Goal: Transaction & Acquisition: Purchase product/service

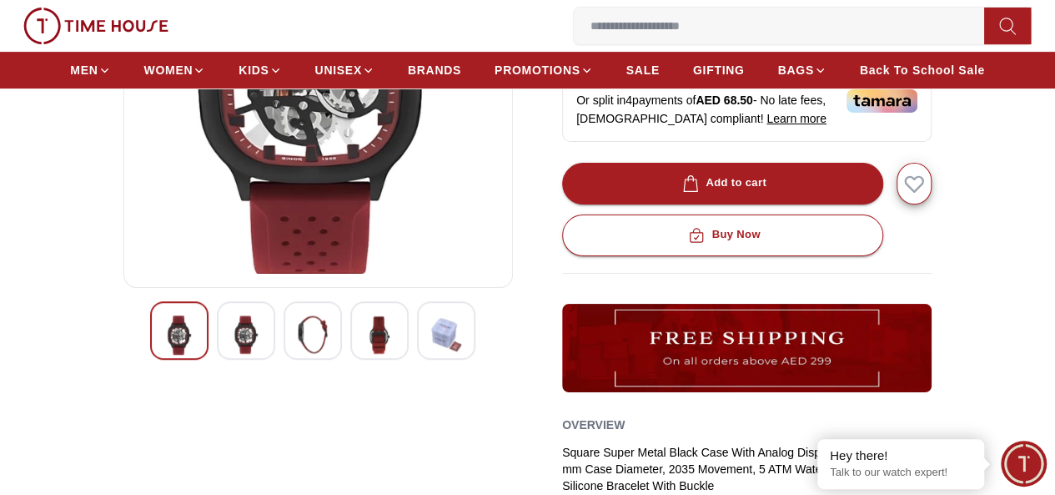
scroll to position [334, 0]
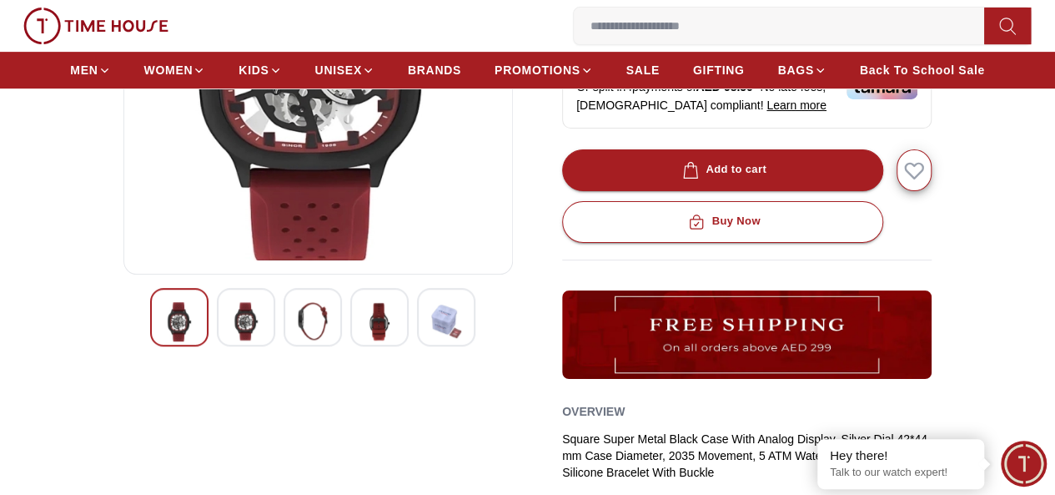
click at [365, 336] on img at bounding box center [380, 321] width 30 height 38
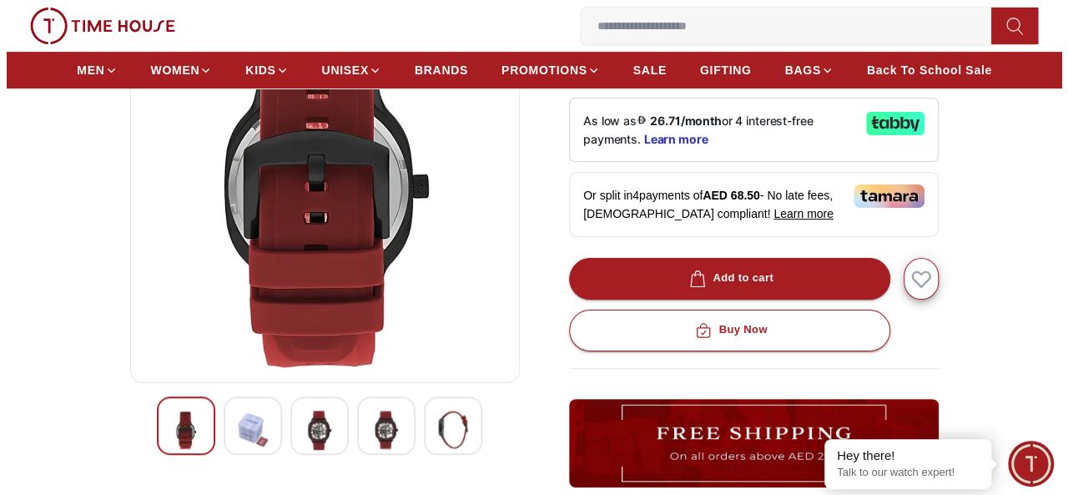
scroll to position [167, 0]
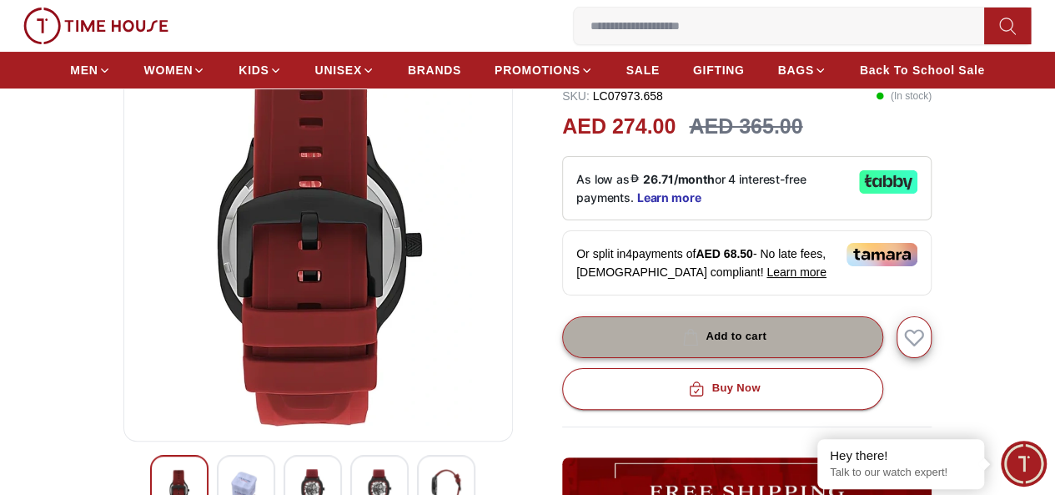
click at [626, 340] on button "Add to cart" at bounding box center [722, 337] width 321 height 42
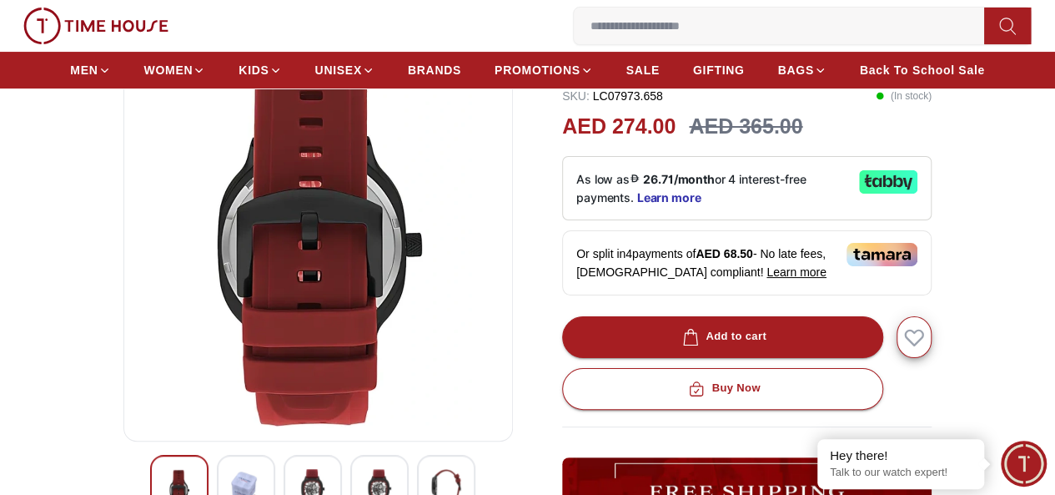
click at [0, 0] on icon "button" at bounding box center [0, 0] width 0 height 0
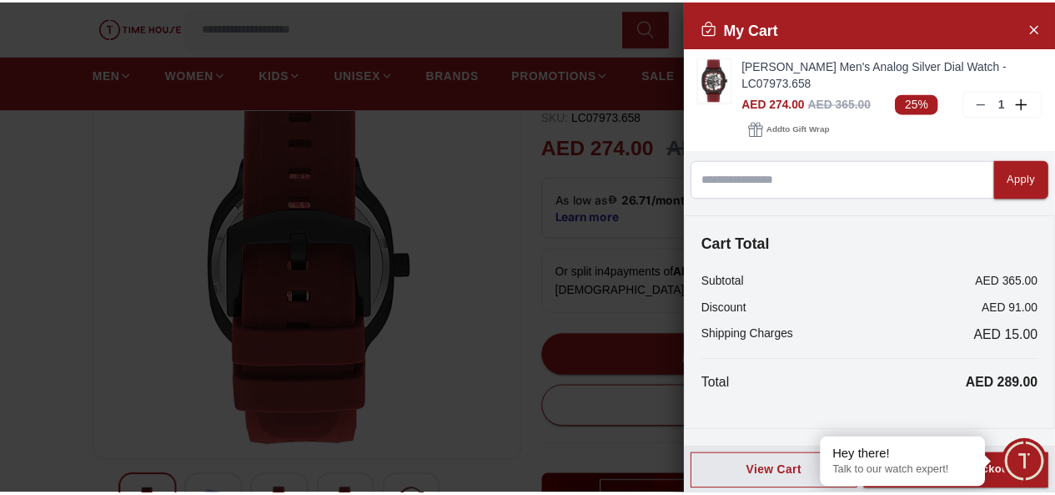
scroll to position [0, 0]
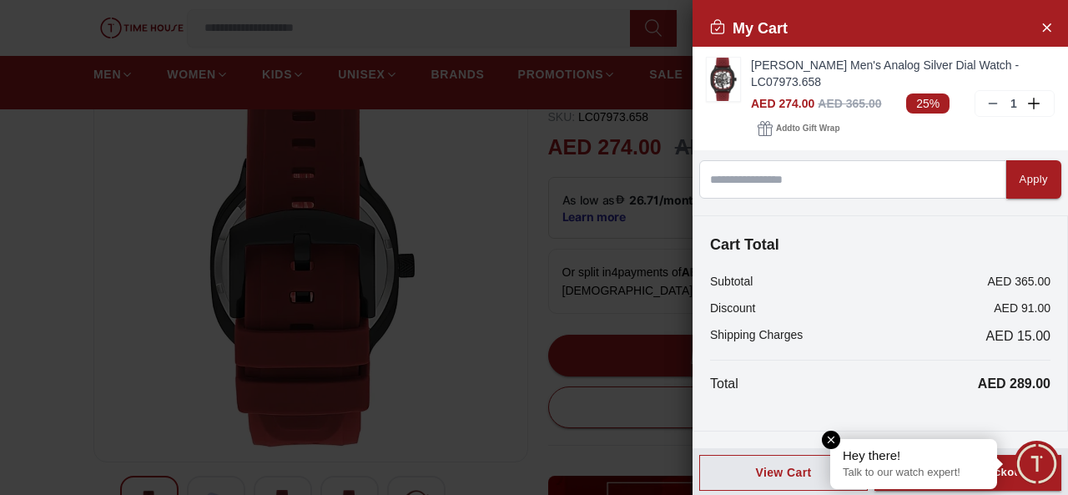
click at [834, 438] on em "Close tooltip" at bounding box center [831, 439] width 18 height 18
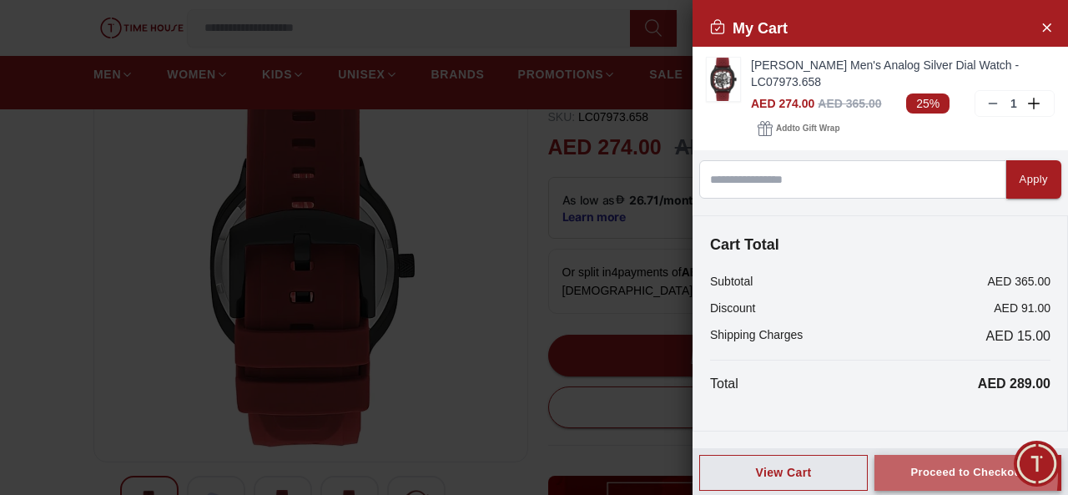
click at [923, 473] on div "Proceed to Checkout" at bounding box center [967, 472] width 114 height 19
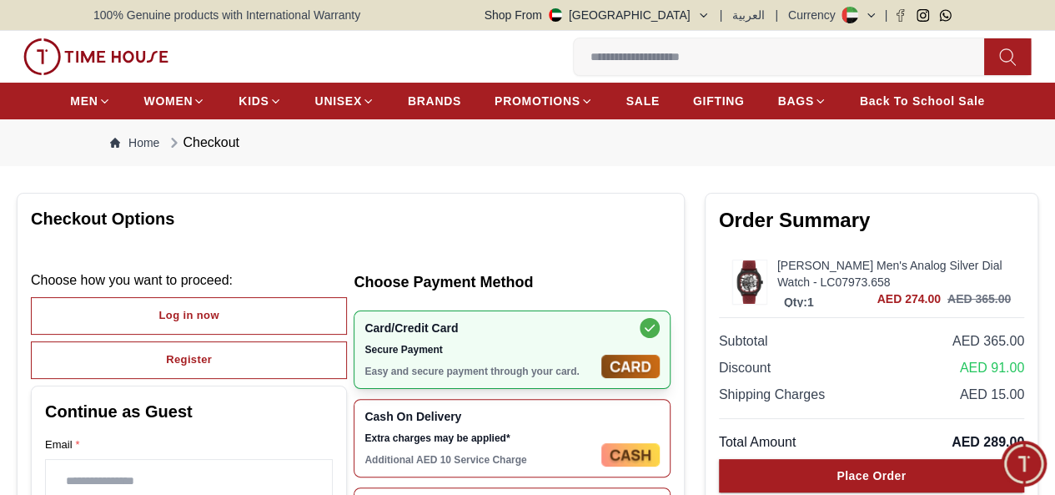
click at [733, 294] on img at bounding box center [749, 281] width 33 height 43
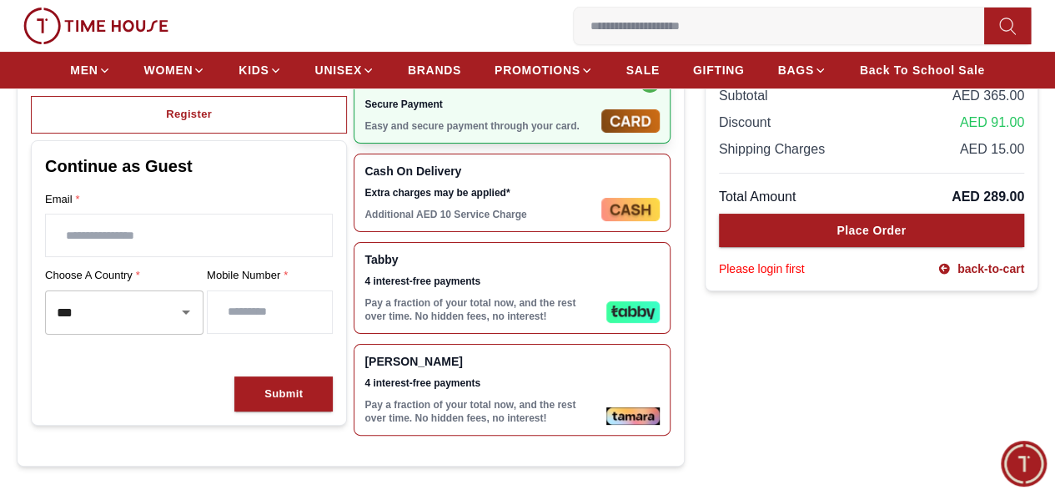
scroll to position [250, 0]
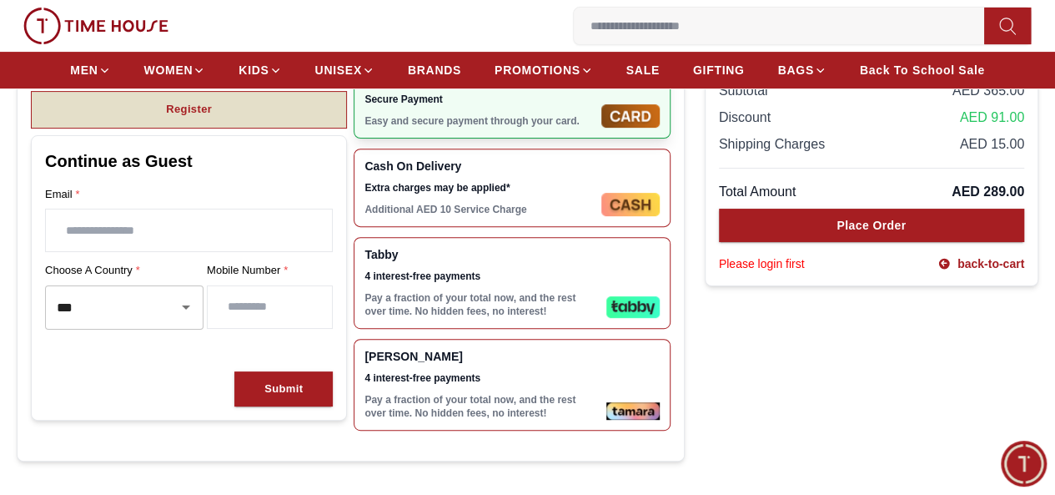
click at [212, 119] on div "Register" at bounding box center [189, 109] width 46 height 19
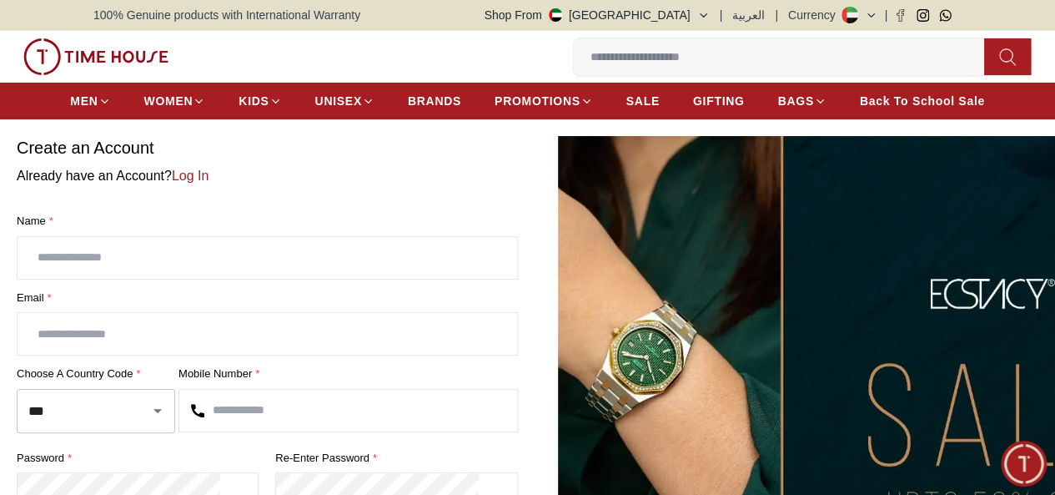
click at [164, 279] on input "text" at bounding box center [268, 258] width 500 height 42
click at [222, 279] on input "*****" at bounding box center [268, 258] width 500 height 42
type input "******"
click at [218, 355] on input "text" at bounding box center [268, 334] width 500 height 42
type input "**********"
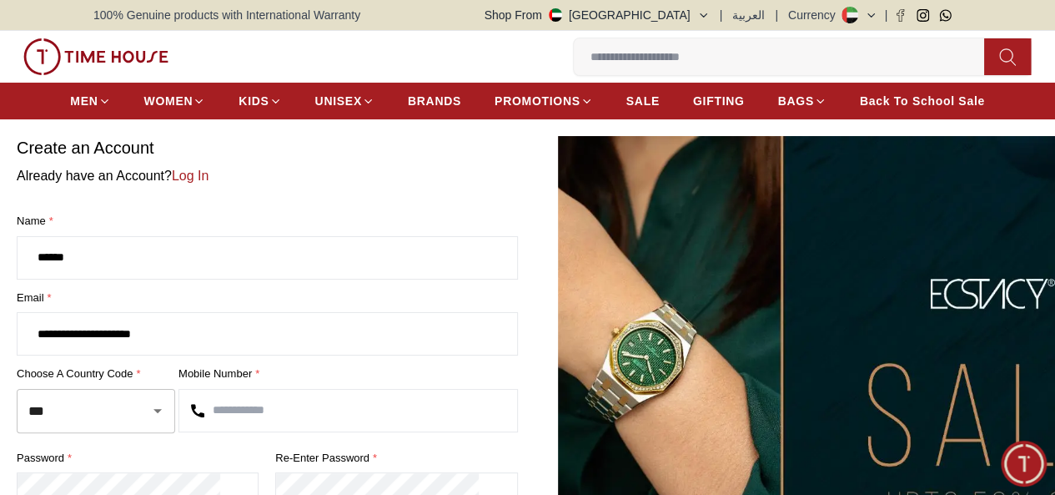
click at [315, 431] on input "text" at bounding box center [348, 411] width 338 height 42
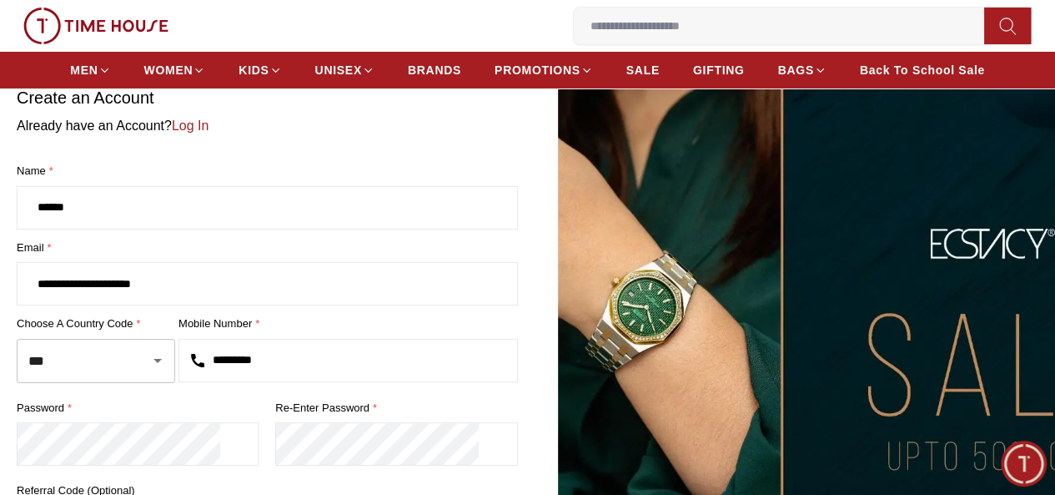
scroll to position [83, 0]
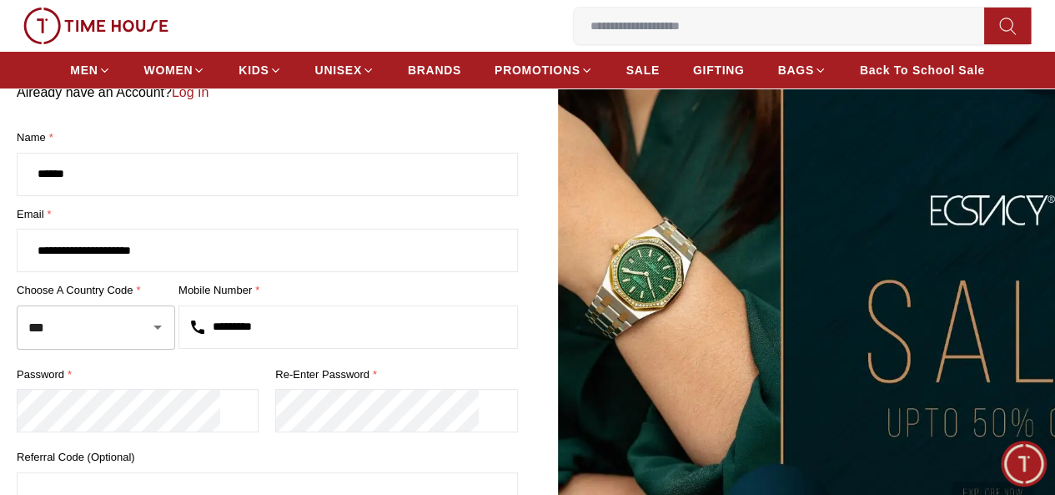
type input "*********"
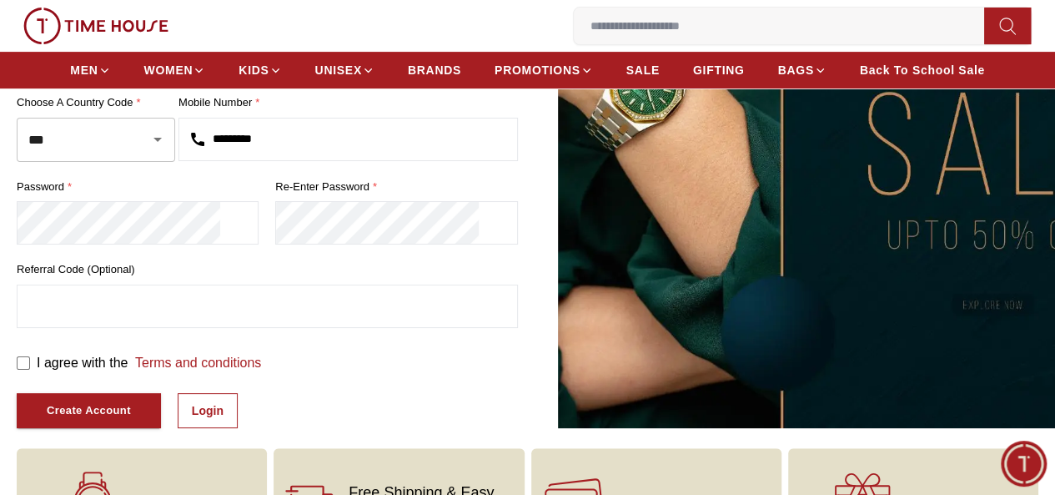
scroll to position [334, 0]
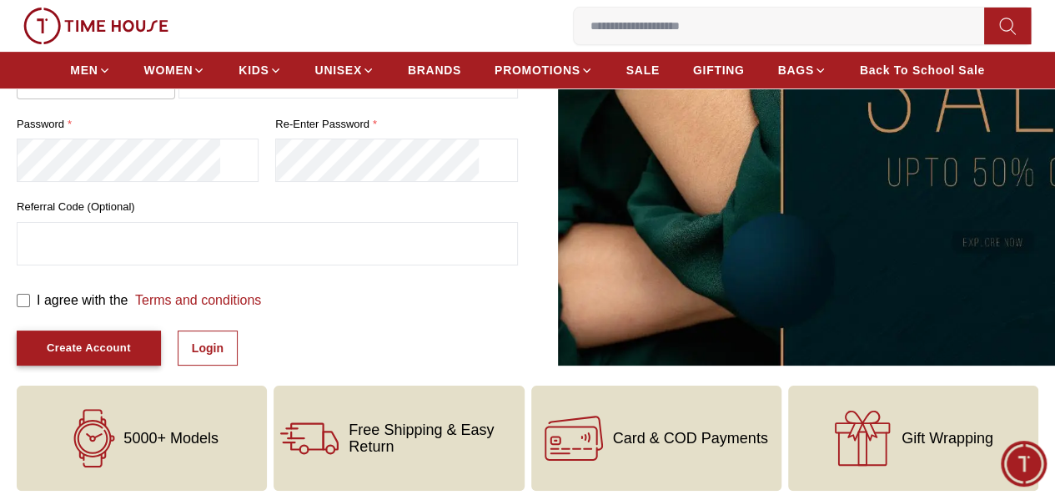
click at [131, 358] on div "Create Account" at bounding box center [89, 348] width 84 height 19
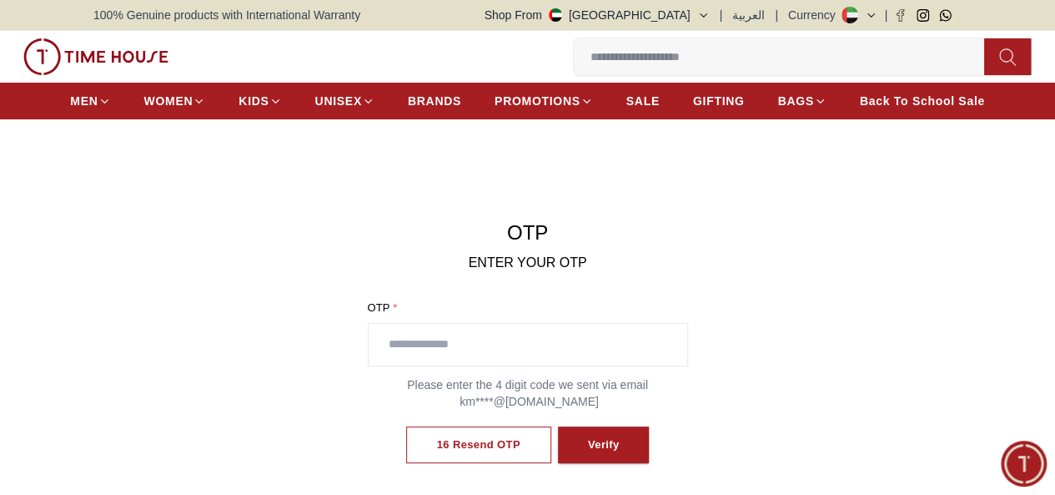
click at [420, 365] on input "text" at bounding box center [528, 345] width 319 height 42
type input "****"
click at [739, 246] on h1 "OTP" at bounding box center [527, 232] width 427 height 27
click at [603, 455] on div "Verify" at bounding box center [601, 444] width 32 height 19
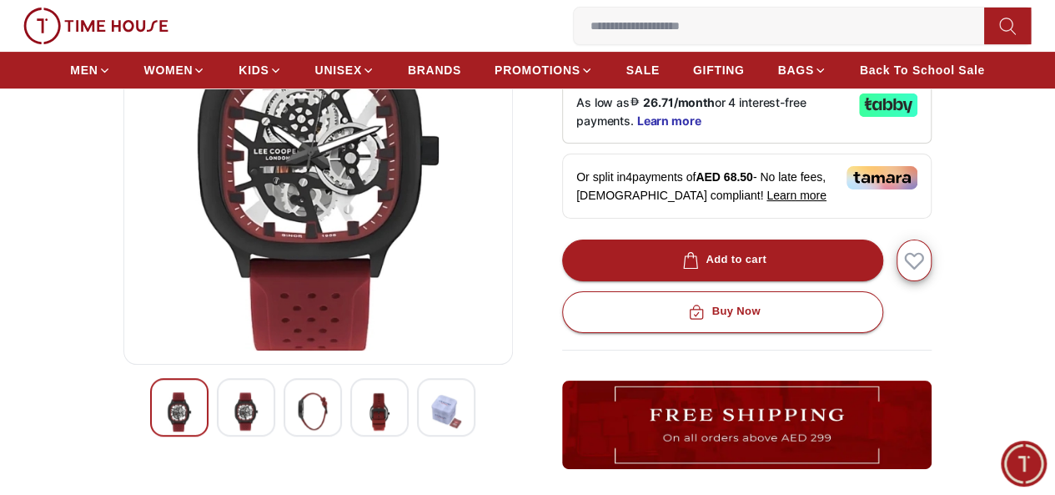
scroll to position [250, 0]
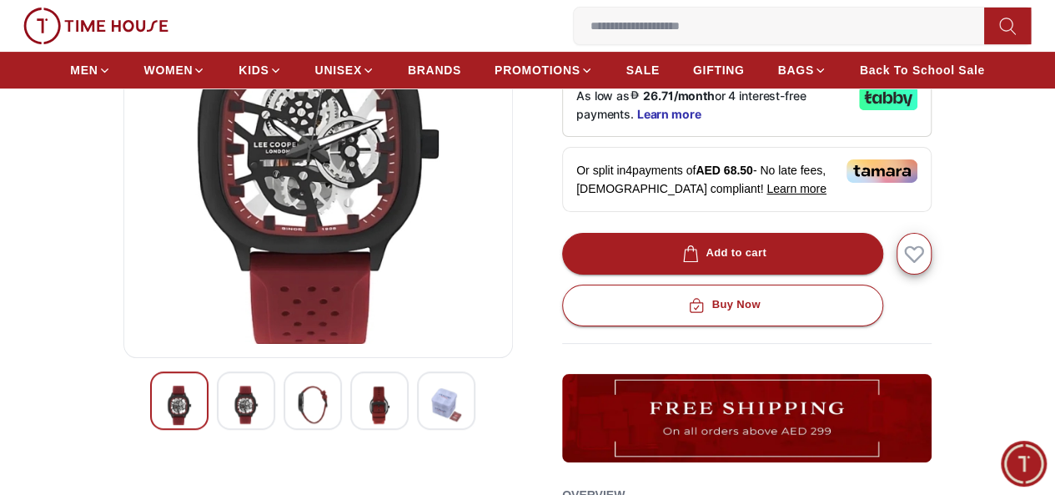
click at [365, 424] on img at bounding box center [380, 404] width 30 height 38
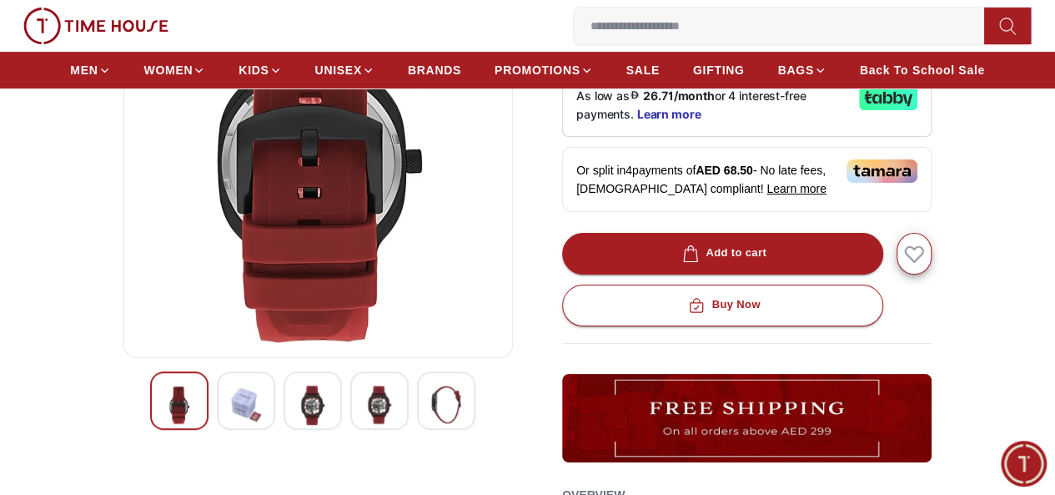
click at [298, 425] on img at bounding box center [313, 404] width 30 height 39
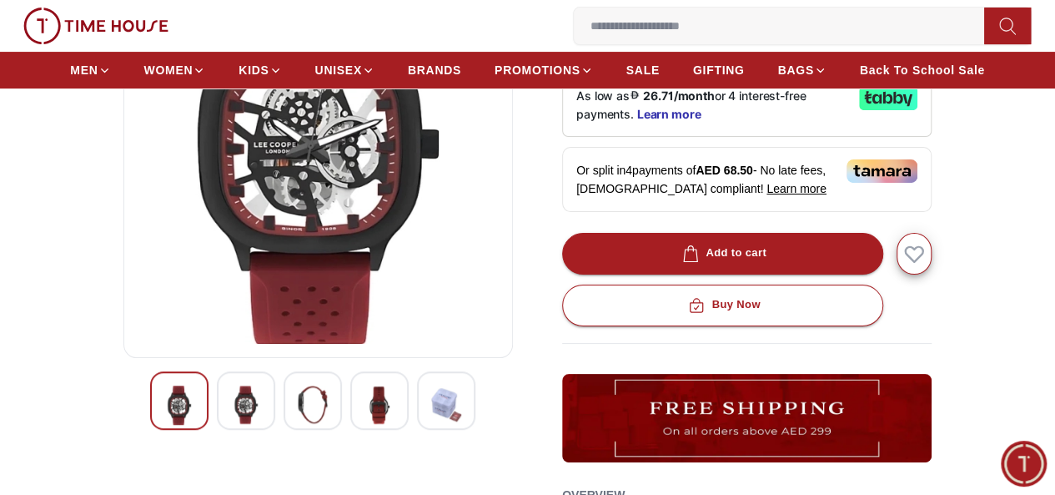
click at [298, 424] on img at bounding box center [313, 404] width 30 height 38
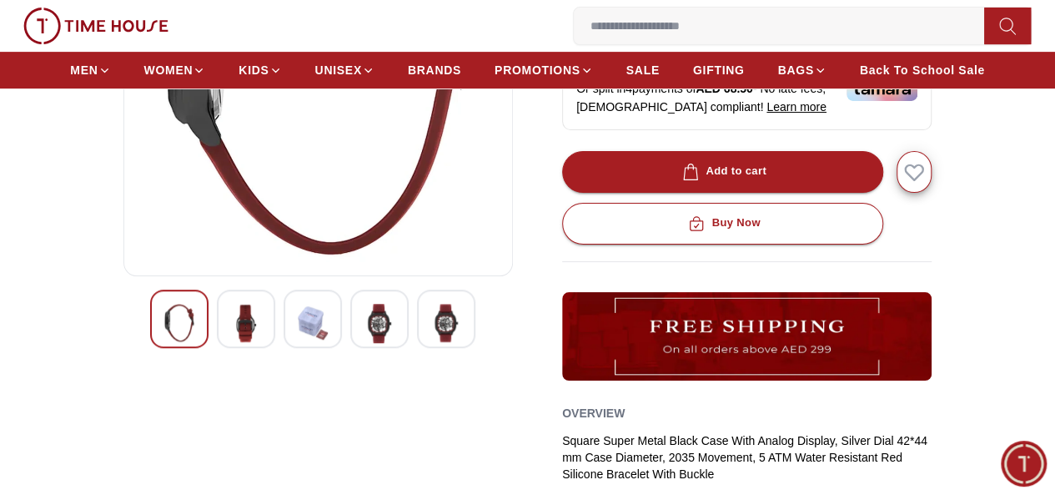
scroll to position [334, 0]
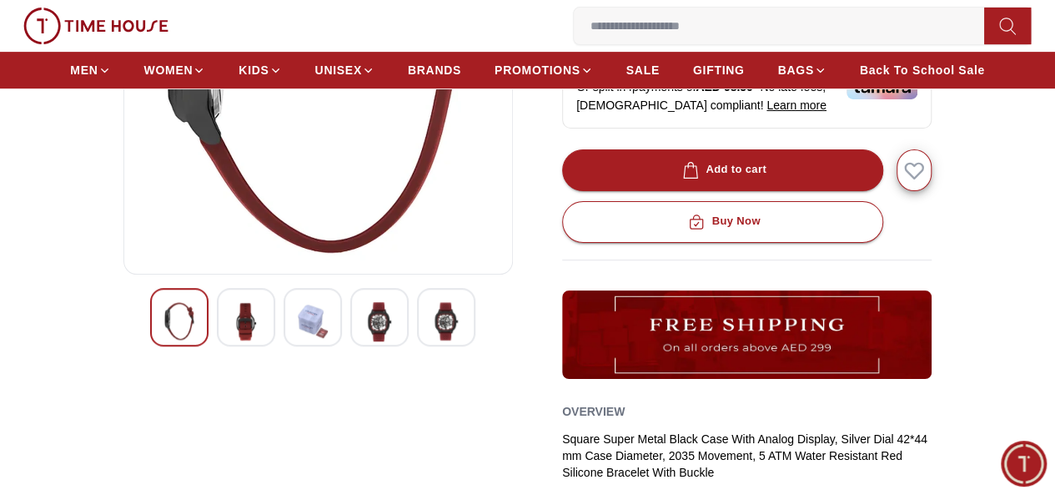
click at [365, 341] on img at bounding box center [380, 321] width 30 height 39
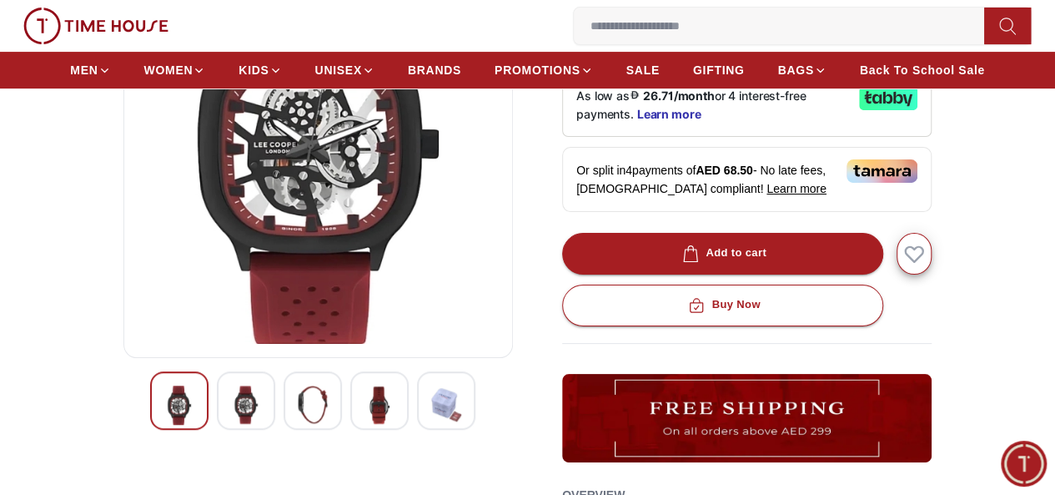
scroll to position [167, 0]
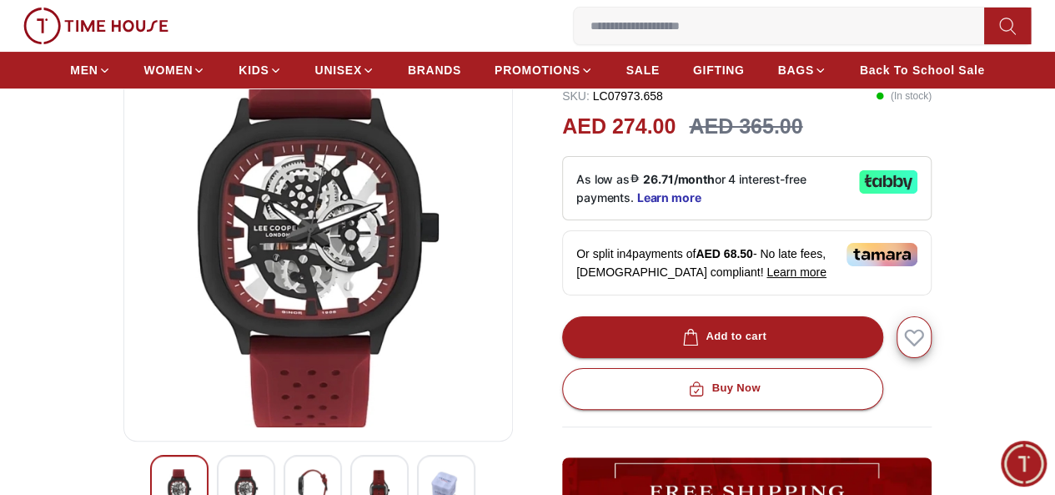
click at [0, 0] on icon "button" at bounding box center [0, 0] width 0 height 0
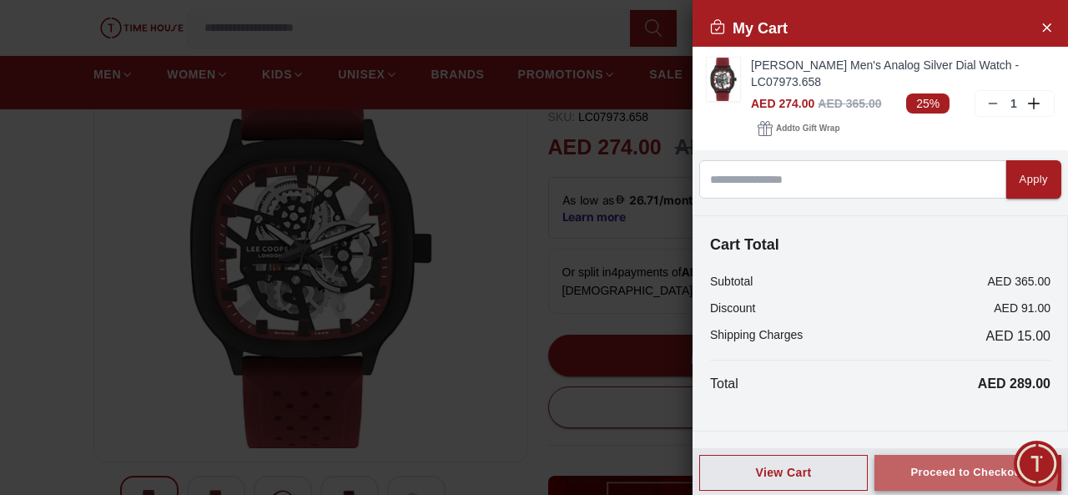
click at [949, 471] on div "Proceed to Checkout" at bounding box center [967, 472] width 114 height 19
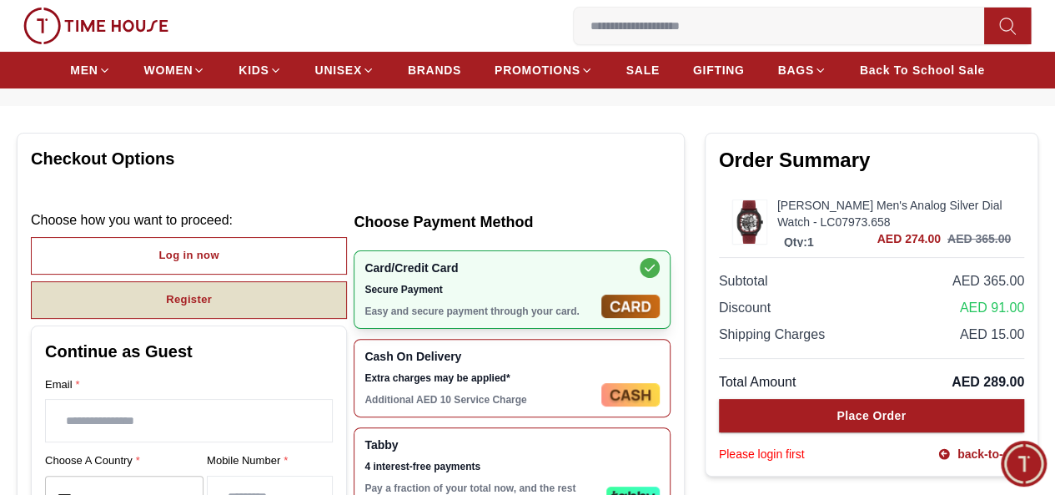
scroll to position [83, 0]
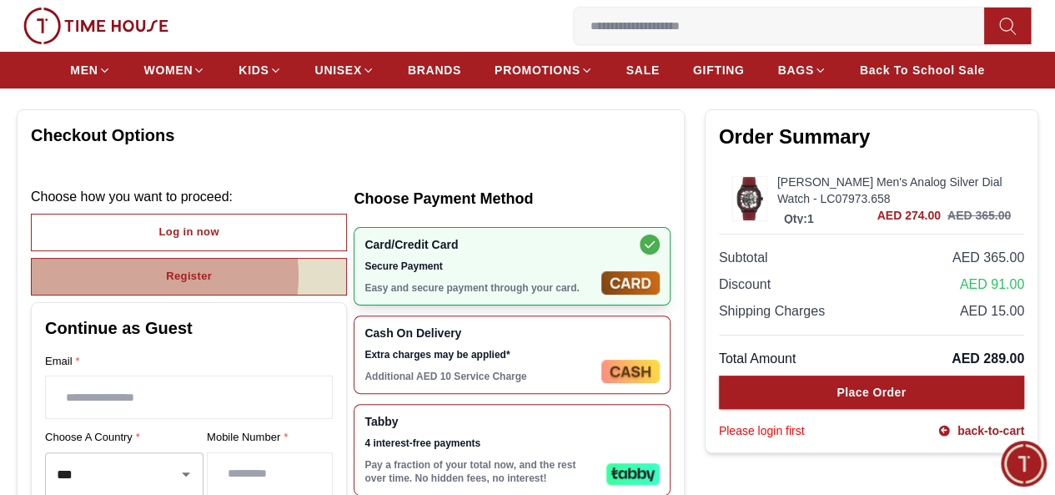
click at [212, 286] on div "Register" at bounding box center [189, 276] width 46 height 19
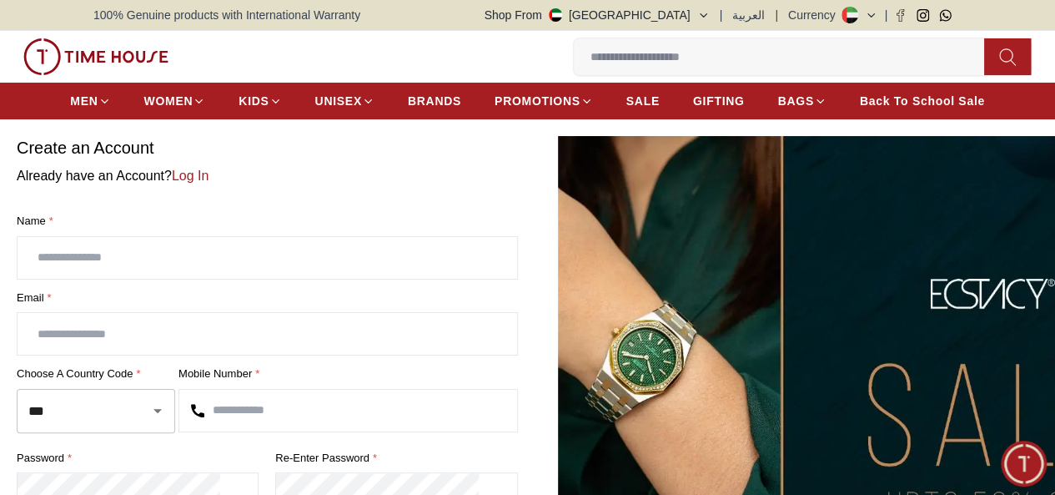
click at [207, 279] on input "text" at bounding box center [268, 258] width 500 height 42
type input "******"
click at [239, 355] on input "text" at bounding box center [268, 334] width 500 height 42
type input "**********"
click at [324, 431] on input "text" at bounding box center [348, 411] width 338 height 42
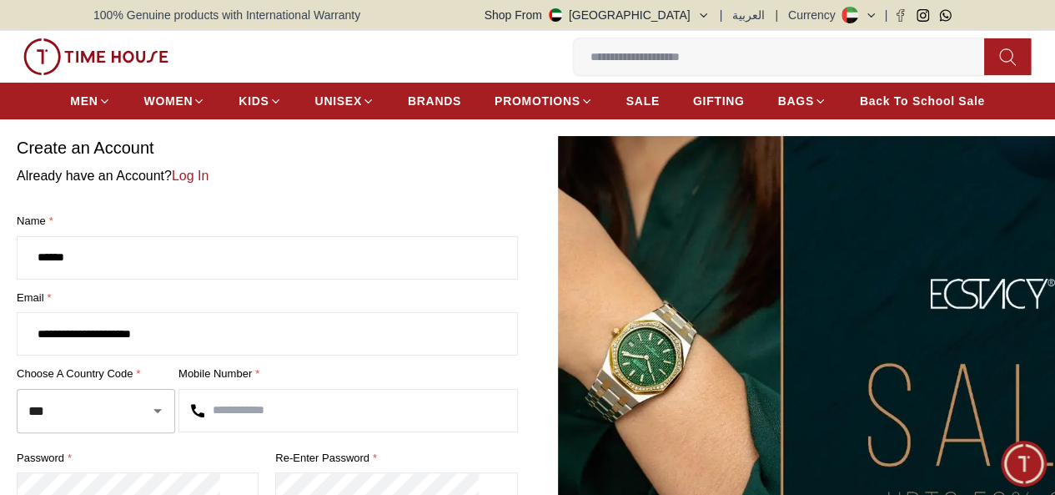
click at [0, 0] on button "1 My Bag" at bounding box center [0, 0] width 0 height 0
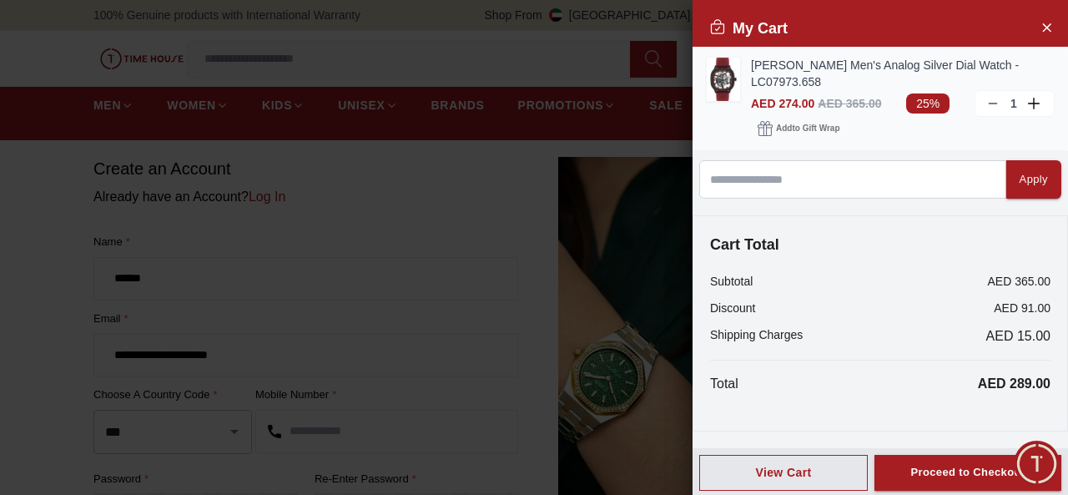
click at [728, 79] on img at bounding box center [723, 79] width 33 height 43
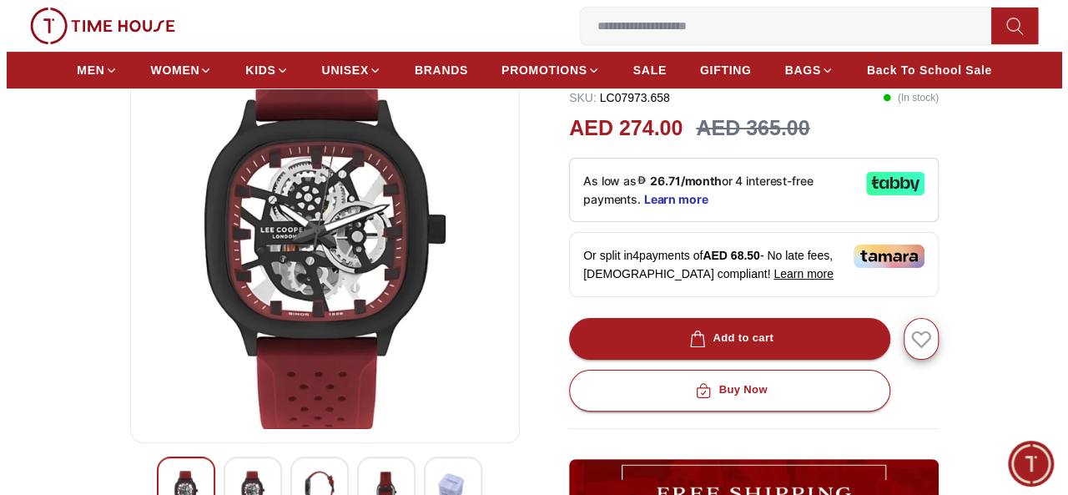
scroll to position [83, 0]
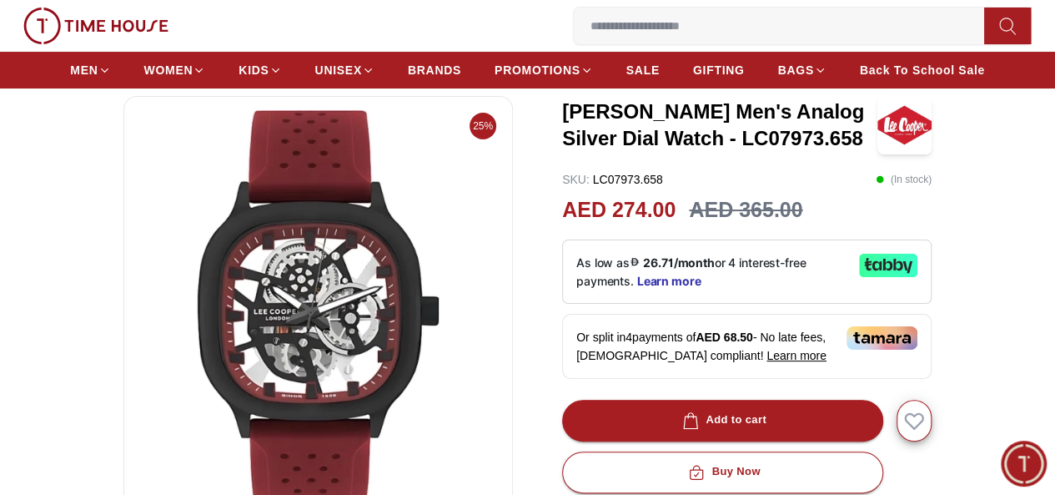
click at [0, 0] on icon "button" at bounding box center [0, 0] width 0 height 0
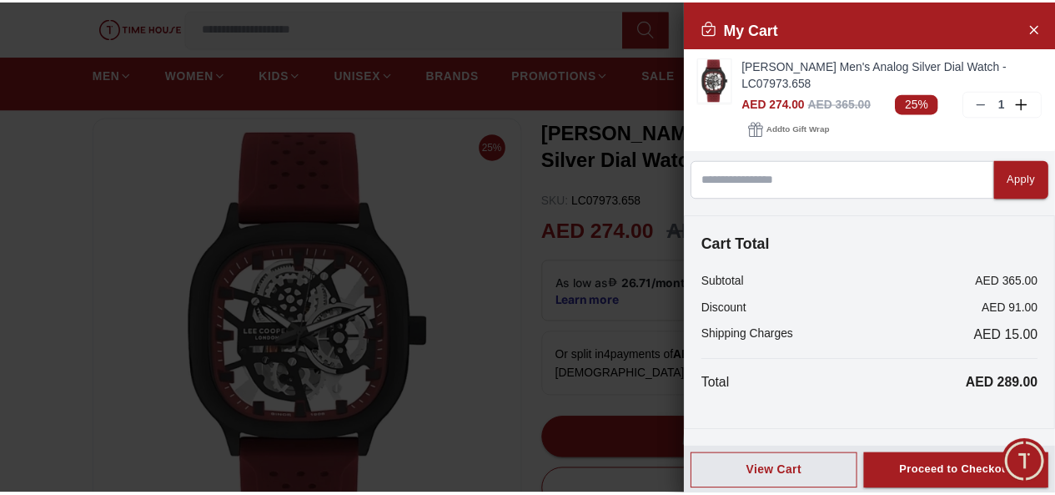
scroll to position [0, 0]
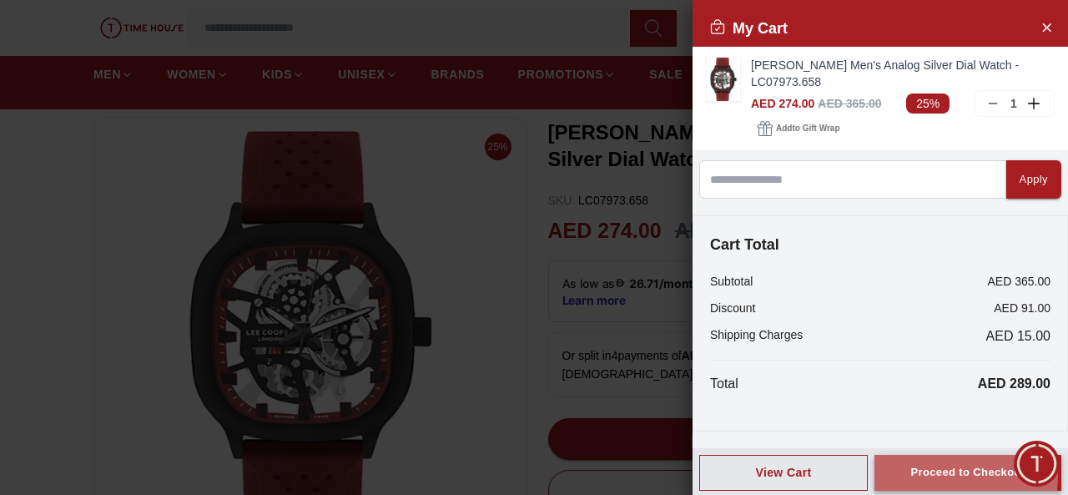
click at [914, 473] on div "Proceed to Checkout" at bounding box center [967, 472] width 114 height 19
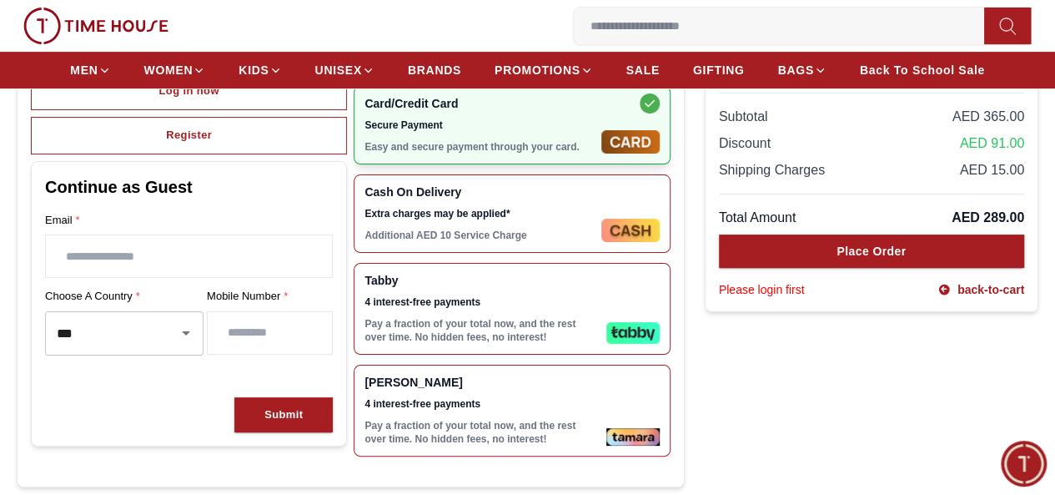
scroll to position [250, 0]
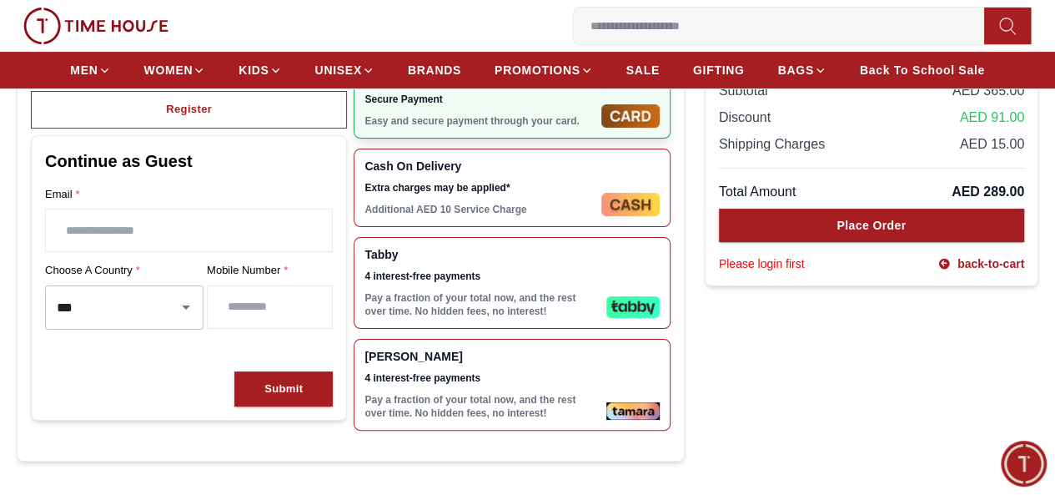
click at [437, 216] on p "Additional AED 10 Service Charge" at bounding box center [479, 209] width 229 height 13
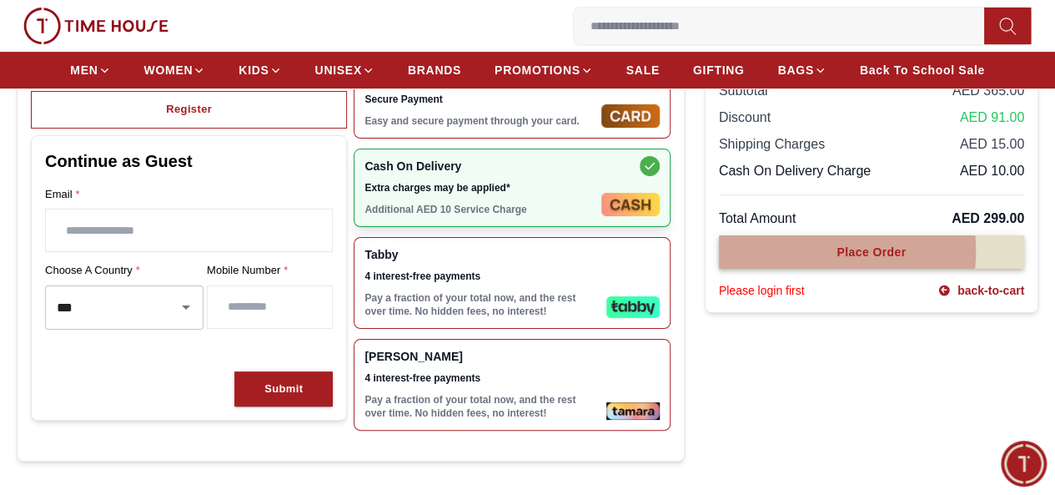
click at [774, 269] on button "Place Order" at bounding box center [871, 251] width 305 height 33
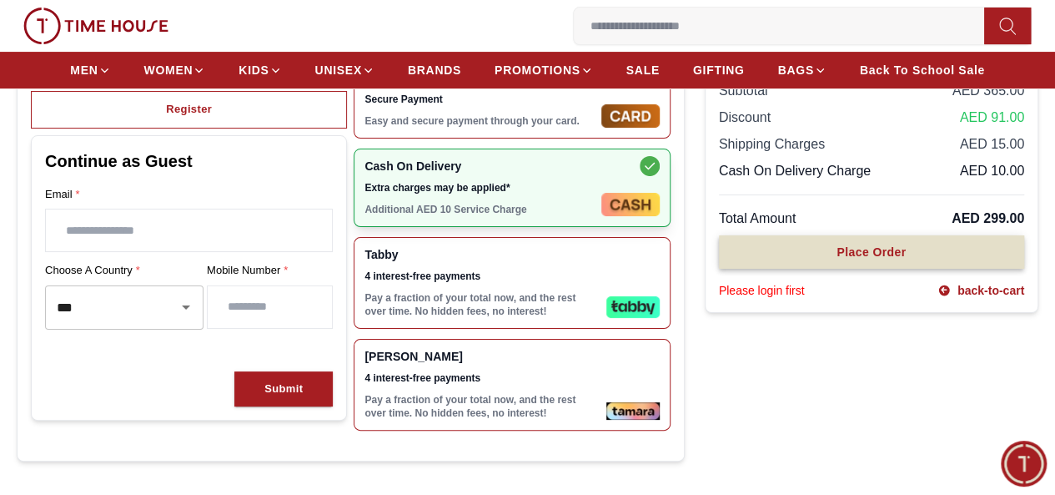
click at [752, 266] on button "Place Order" at bounding box center [871, 251] width 305 height 33
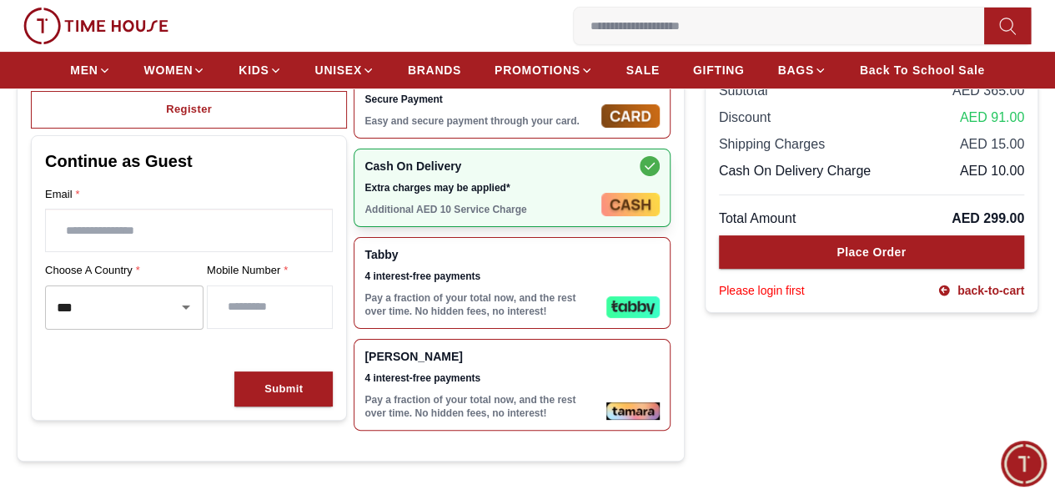
click at [234, 251] on input "text" at bounding box center [189, 230] width 286 height 42
type input "**********"
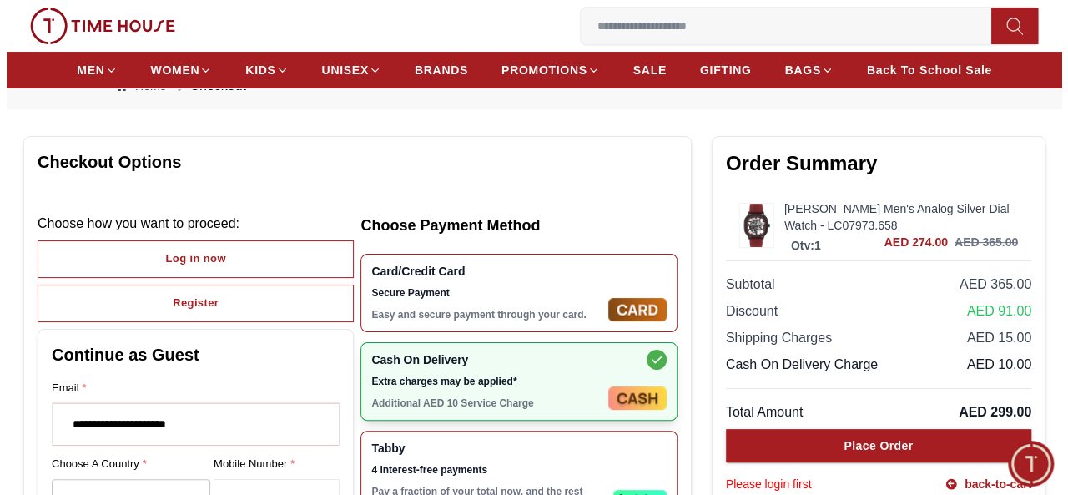
scroll to position [83, 0]
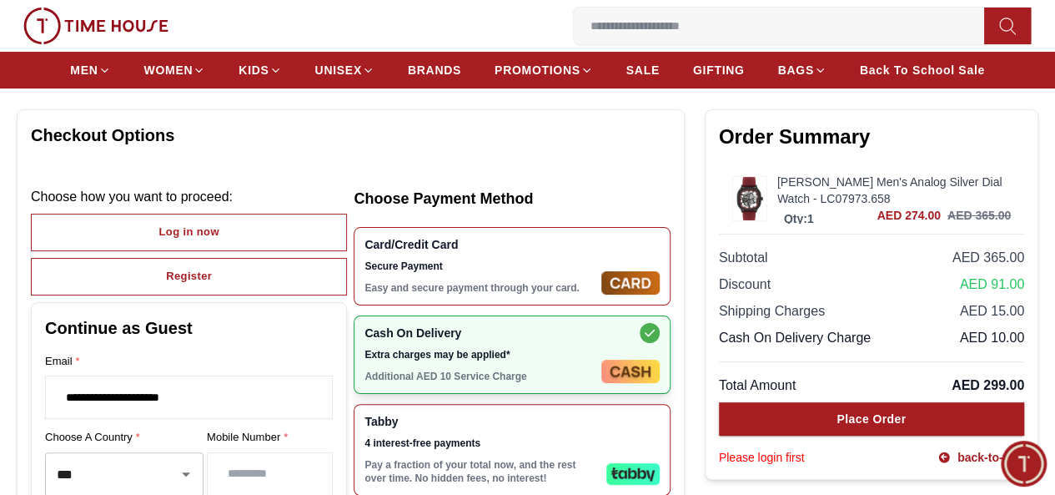
click at [0, 0] on icon at bounding box center [0, 0] width 0 height 0
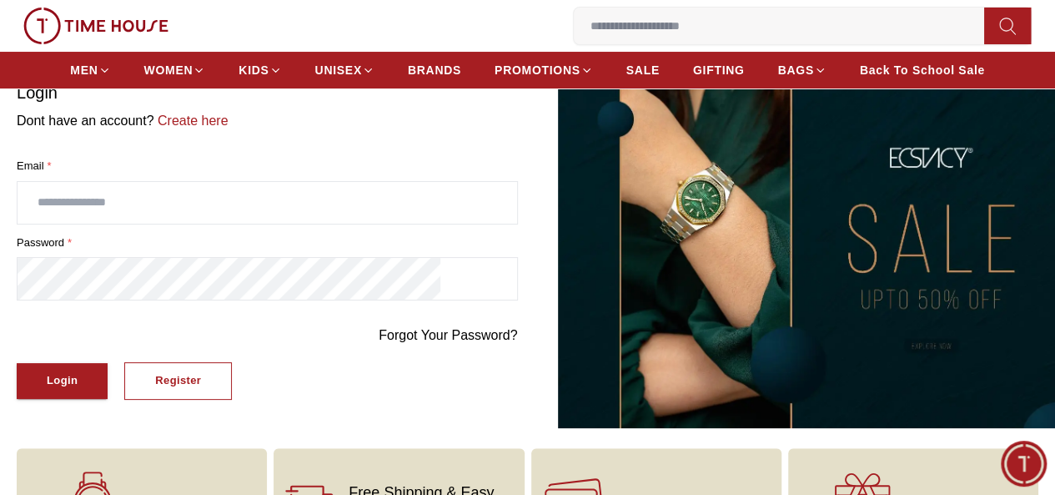
click at [0, 0] on icon "button" at bounding box center [0, 0] width 0 height 0
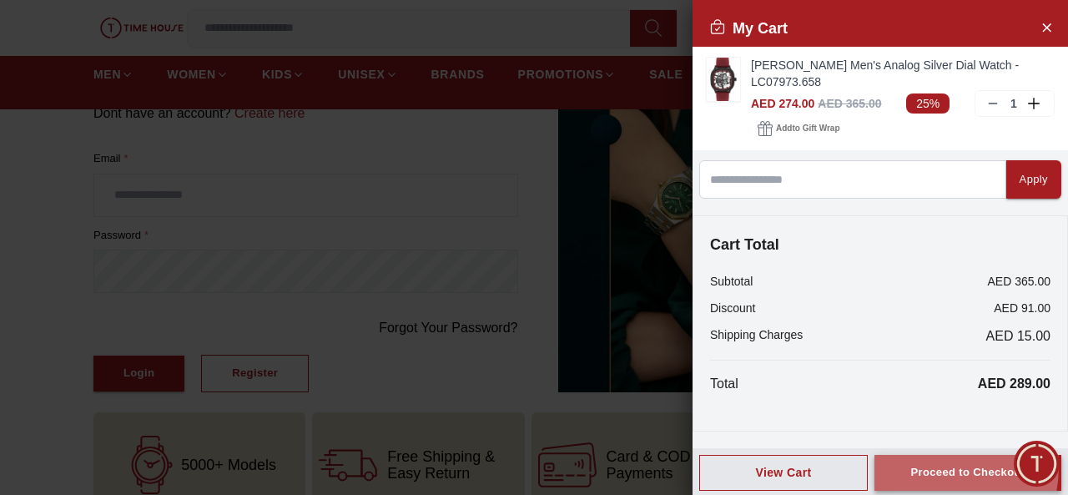
click at [921, 465] on div "Proceed to Checkout" at bounding box center [967, 472] width 114 height 19
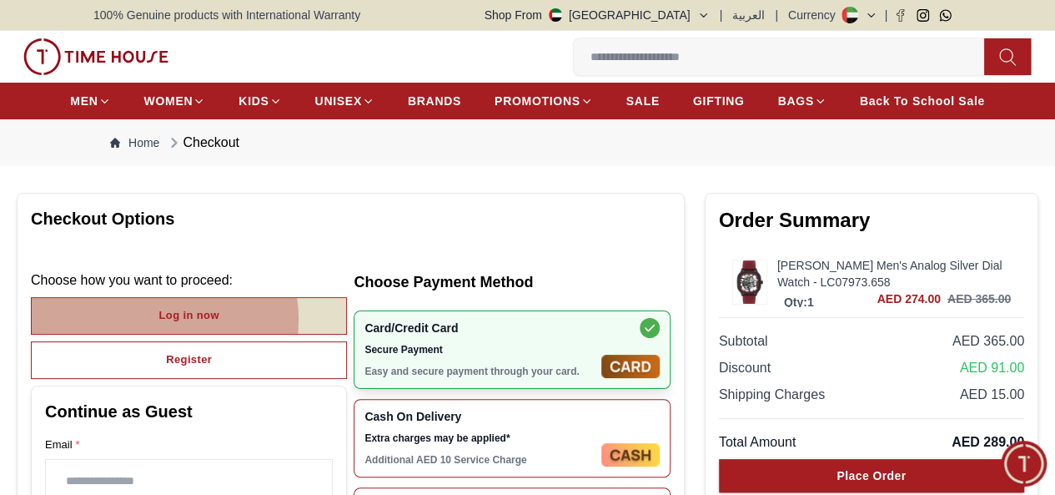
click at [219, 325] on div "Log in now" at bounding box center [189, 315] width 60 height 19
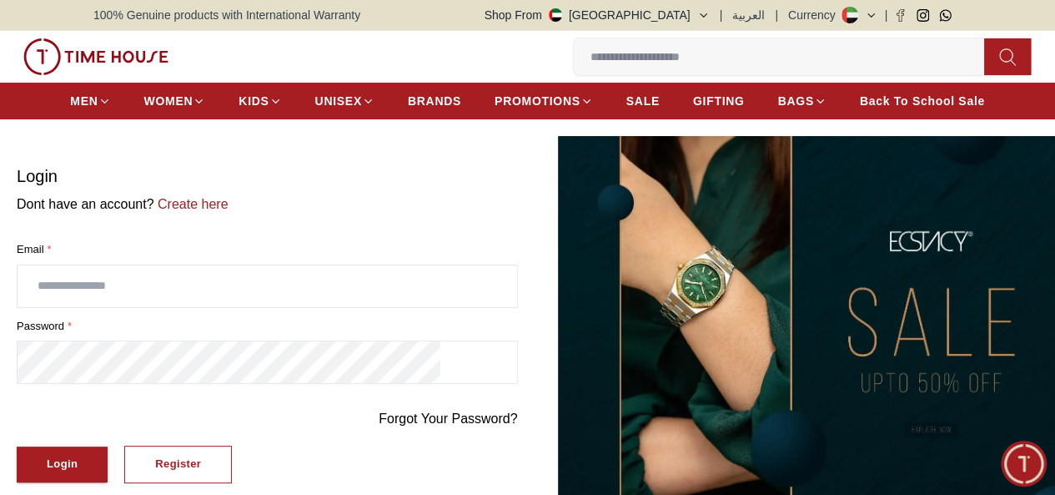
click at [242, 284] on input "text" at bounding box center [268, 286] width 500 height 42
type input "**********"
click at [78, 455] on div "Login" at bounding box center [62, 464] width 31 height 19
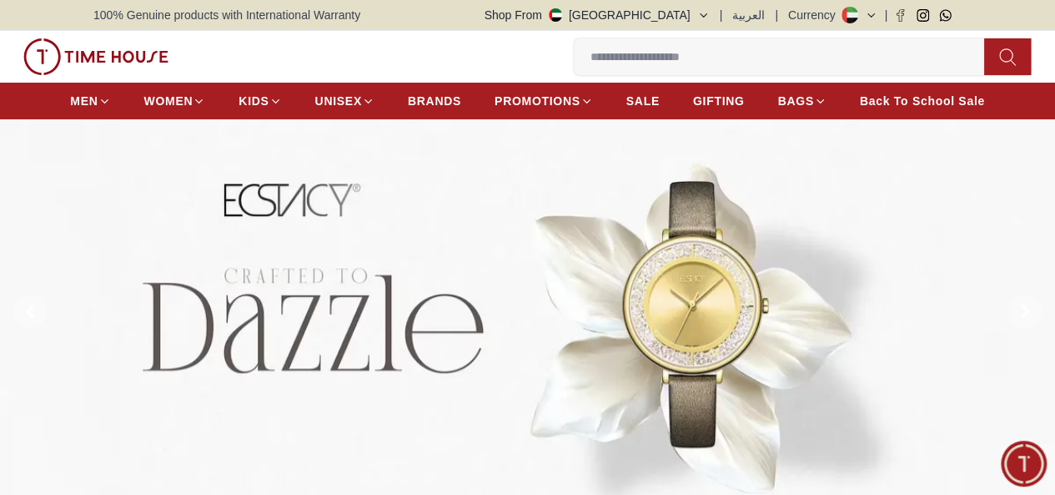
click at [0, 0] on icon "button" at bounding box center [0, 0] width 0 height 0
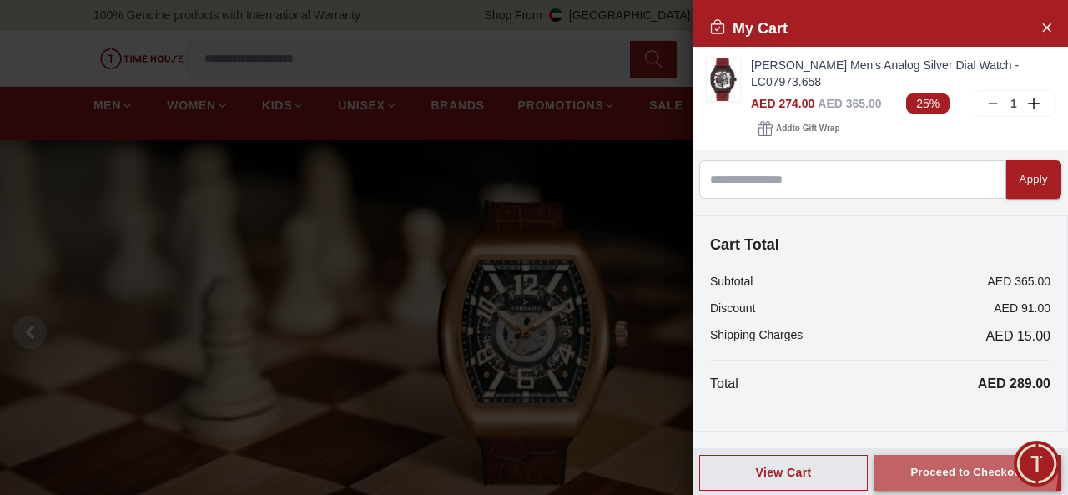
click at [885, 465] on button "Proceed to Checkout" at bounding box center [967, 473] width 187 height 36
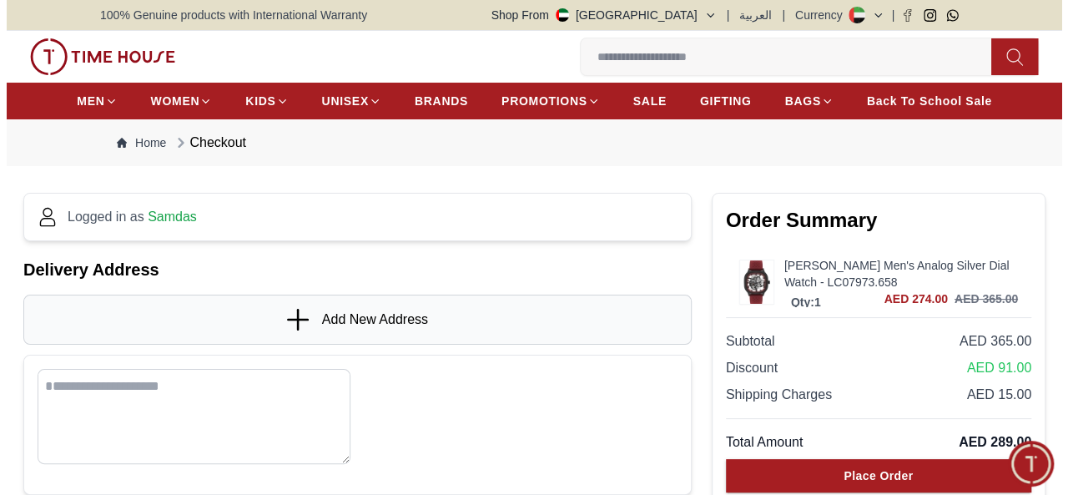
scroll to position [83, 0]
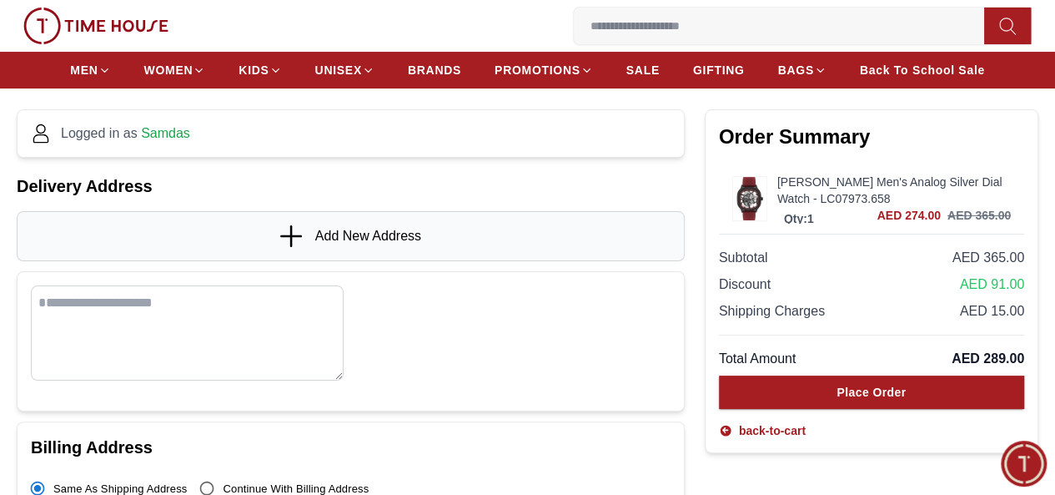
click at [383, 239] on div "Add New Address" at bounding box center [351, 236] width 668 height 50
click at [367, 246] on span "Add New Address" at bounding box center [368, 236] width 106 height 20
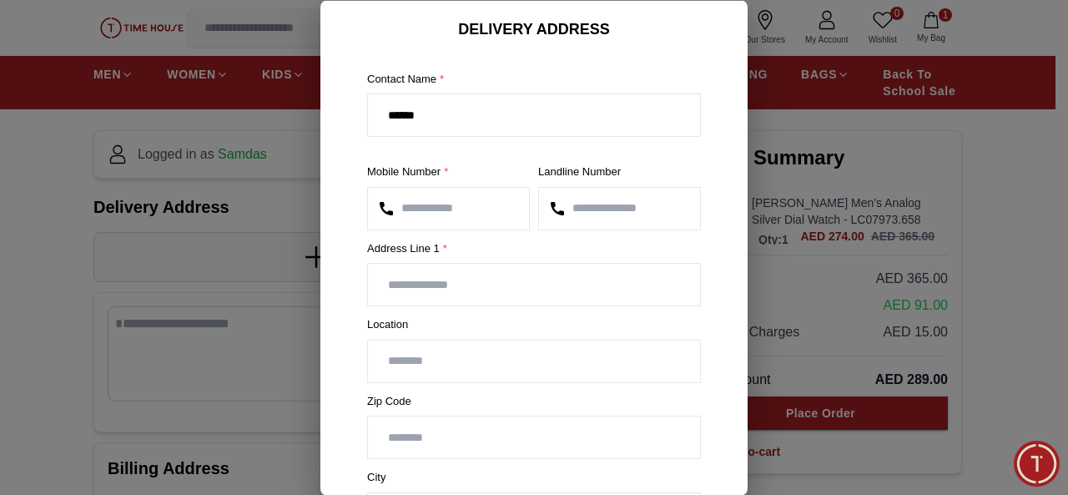
click at [430, 288] on input "text" at bounding box center [534, 285] width 332 height 42
type input "**********"
click at [447, 351] on input "text" at bounding box center [534, 361] width 332 height 42
click at [486, 294] on input "**********" at bounding box center [534, 285] width 332 height 42
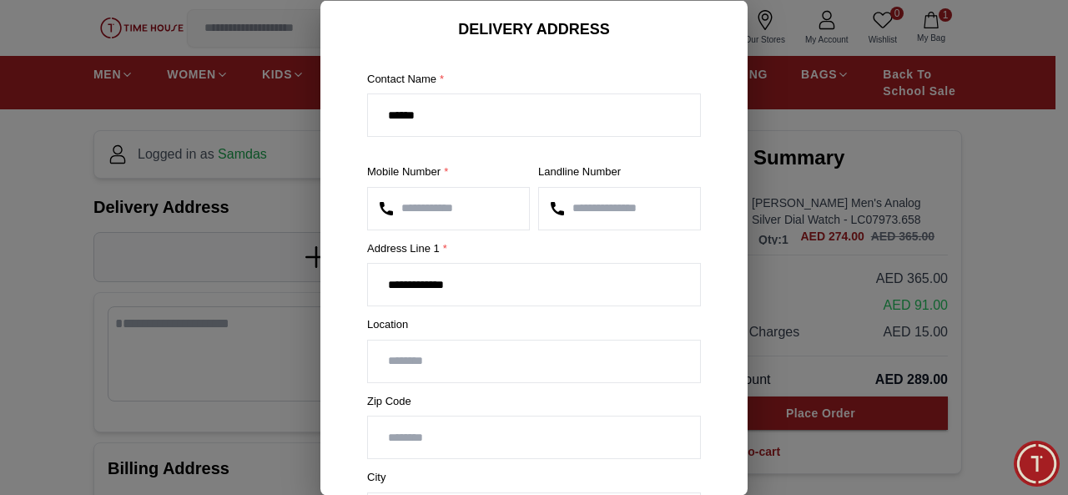
click at [424, 356] on input "text" at bounding box center [534, 361] width 332 height 42
drag, startPoint x: 467, startPoint y: 284, endPoint x: 329, endPoint y: 269, distance: 139.4
click at [329, 269] on section "**********" at bounding box center [533, 431] width 427 height 828
paste input "**********"
type input "**********"
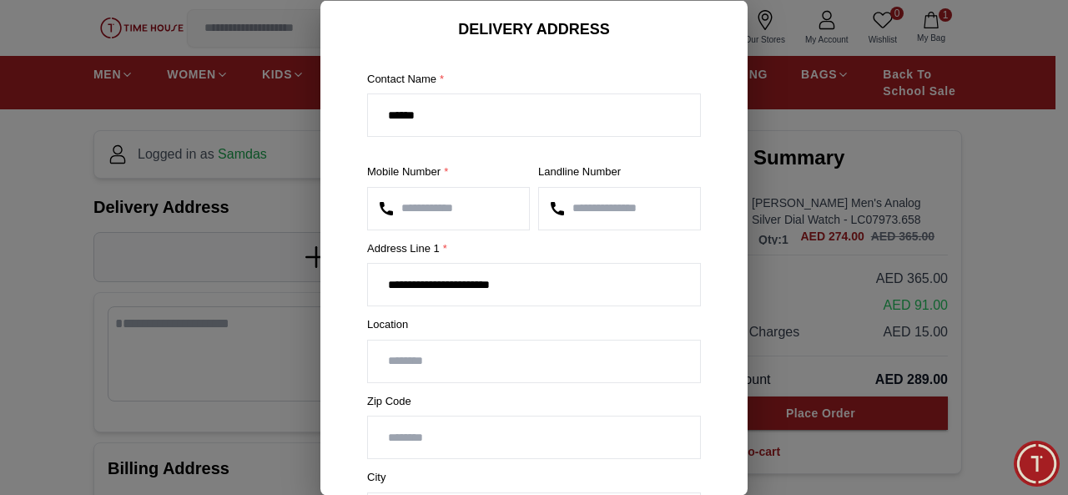
click at [426, 362] on input "text" at bounding box center [534, 361] width 332 height 42
paste input "**********"
type input "**********"
click at [449, 434] on input "number" at bounding box center [534, 437] width 332 height 42
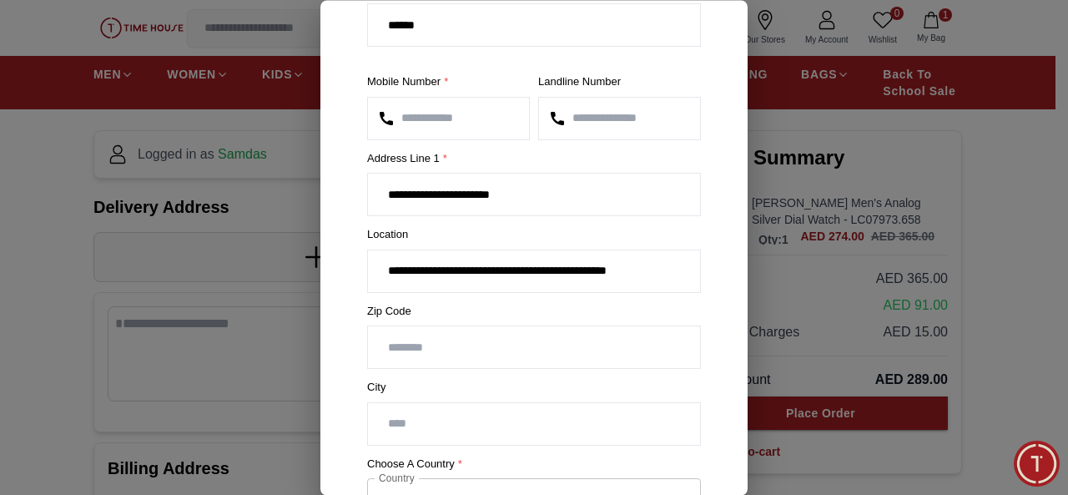
scroll to position [167, 0]
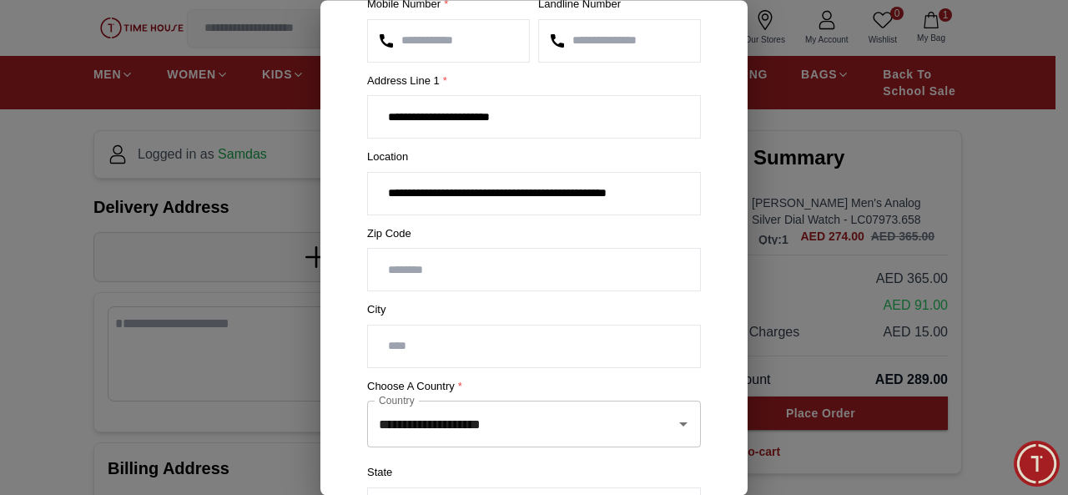
click at [487, 350] on input "text" at bounding box center [534, 346] width 332 height 42
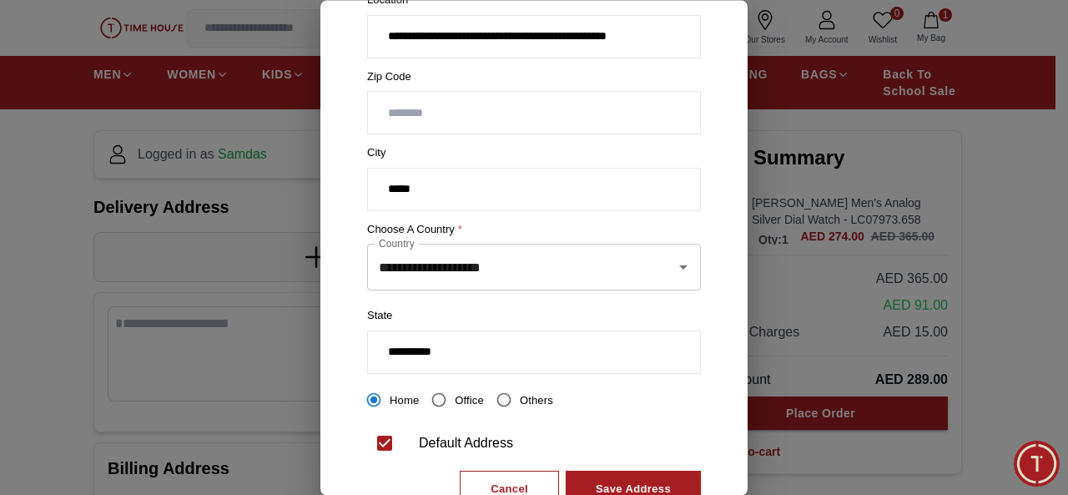
scroll to position [334, 0]
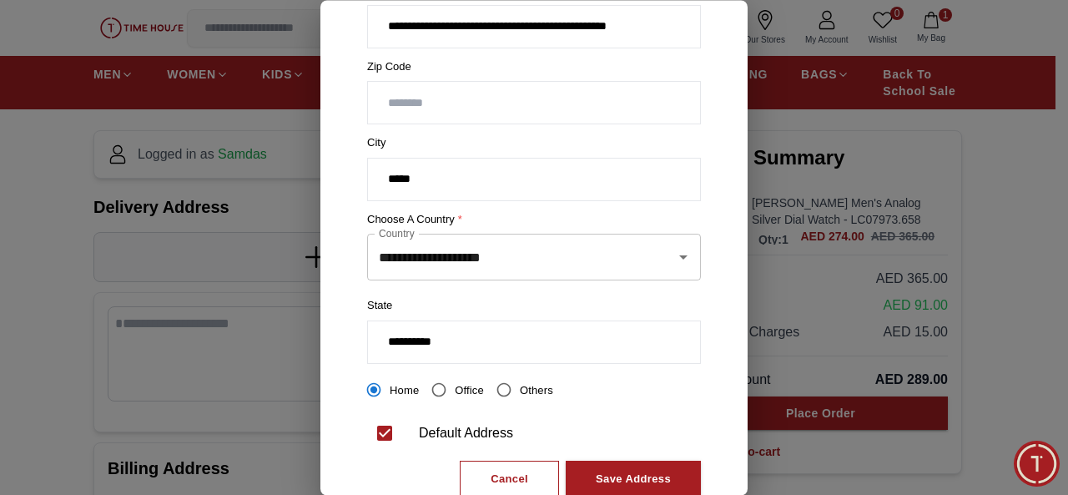
type input "*****"
click at [485, 340] on input "**********" at bounding box center [534, 342] width 332 height 42
click at [501, 347] on input "**********" at bounding box center [534, 342] width 332 height 42
type input "*"
type input "*****"
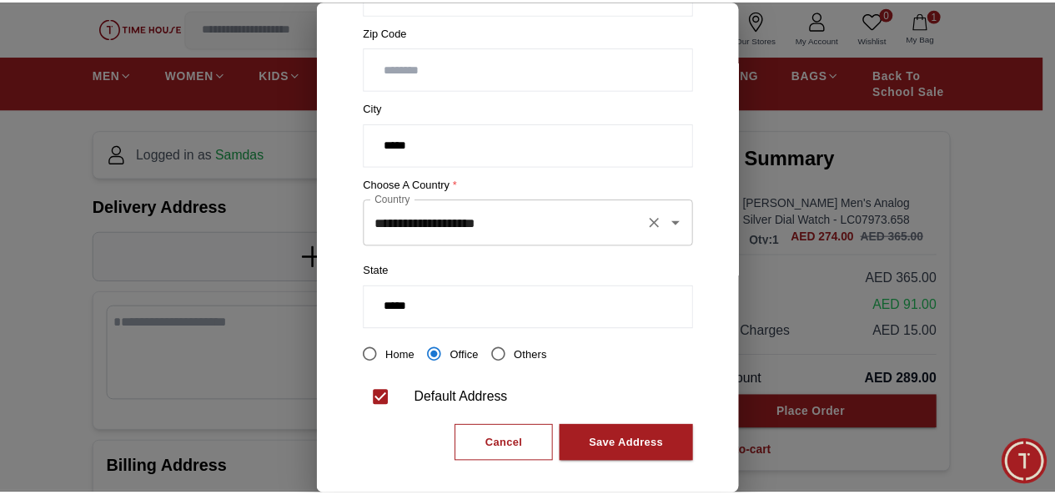
scroll to position [379, 0]
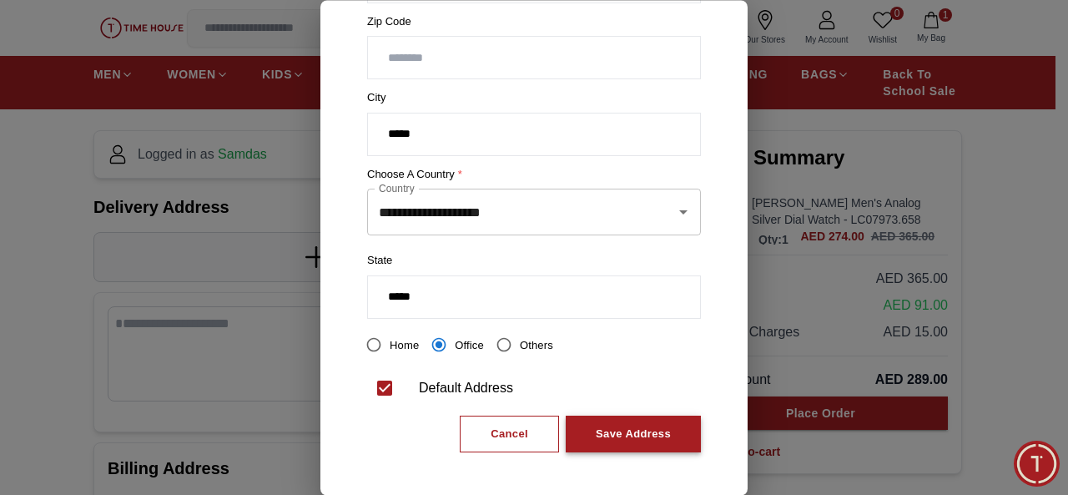
click at [613, 433] on div "Save Address" at bounding box center [633, 434] width 75 height 19
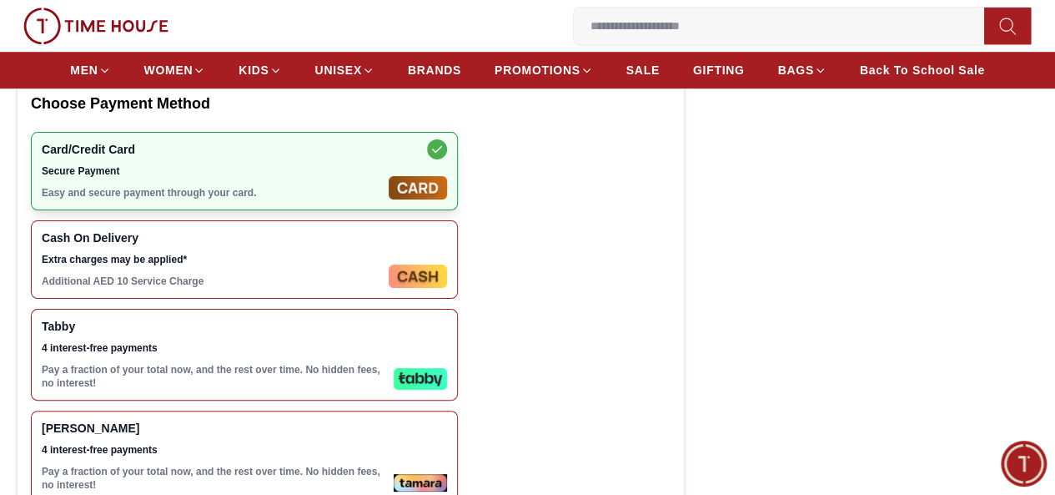
scroll to position [667, 0]
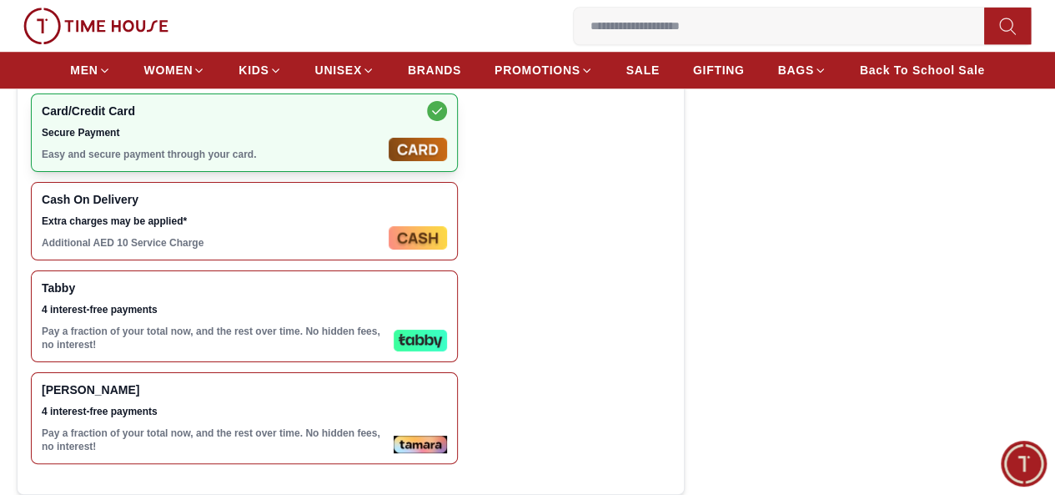
click at [186, 326] on p "Pay a fraction of your total now, and the rest over time. No hidden fees, no in…" at bounding box center [214, 338] width 345 height 27
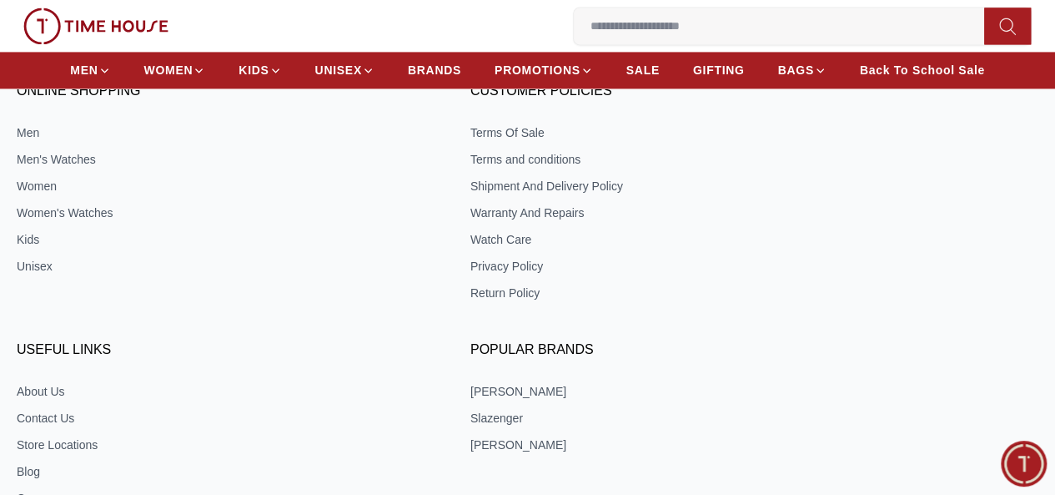
scroll to position [1323, 0]
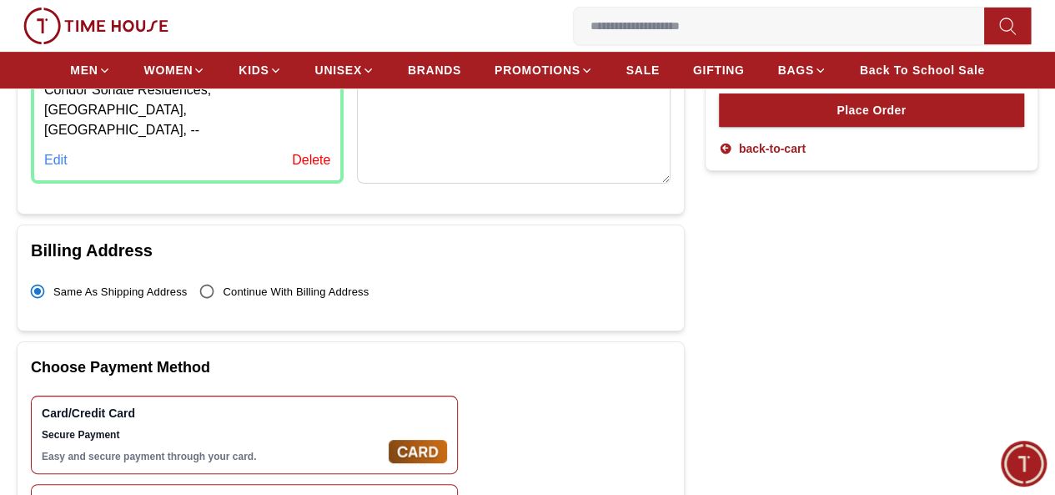
scroll to position [132, 0]
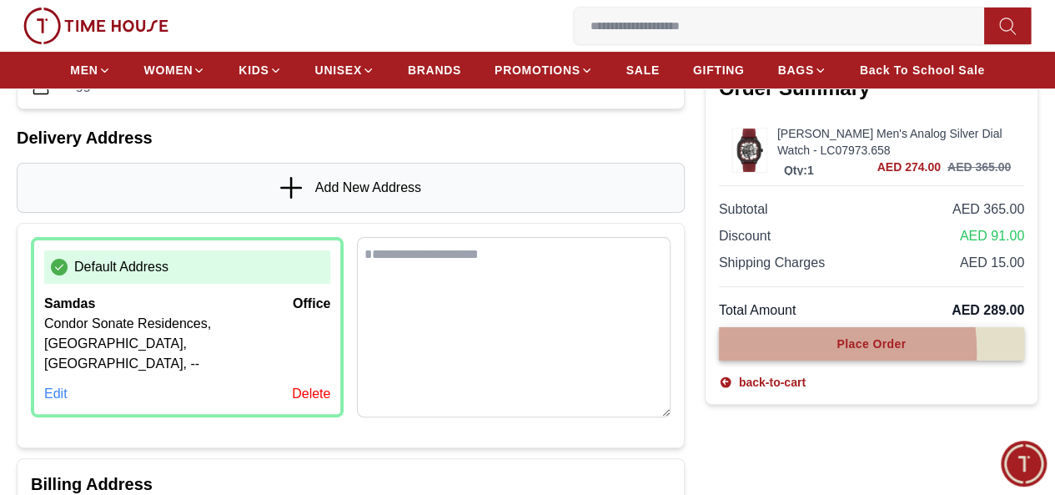
click at [732, 360] on button "Place Order" at bounding box center [871, 343] width 305 height 33
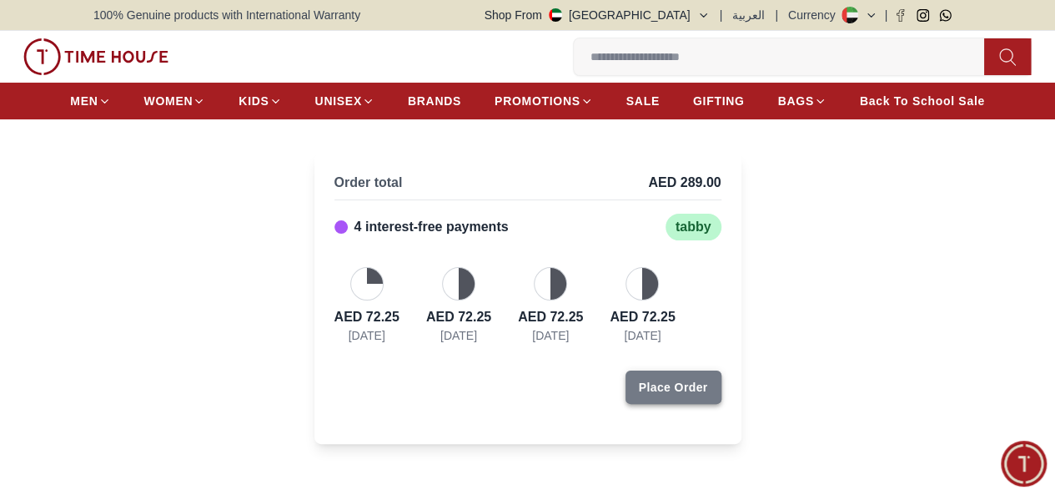
click at [682, 395] on div "Place Order" at bounding box center [673, 387] width 69 height 17
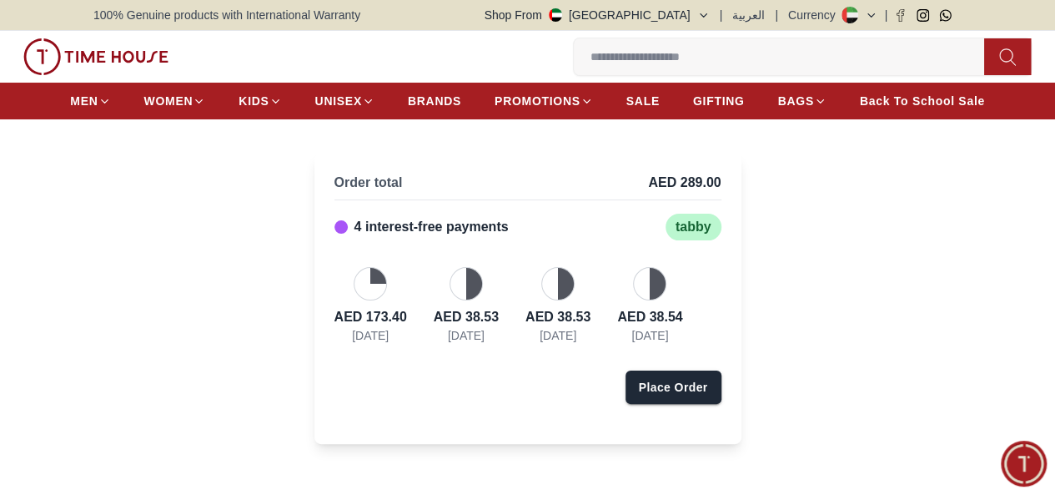
click at [0, 0] on icon "button" at bounding box center [0, 0] width 0 height 0
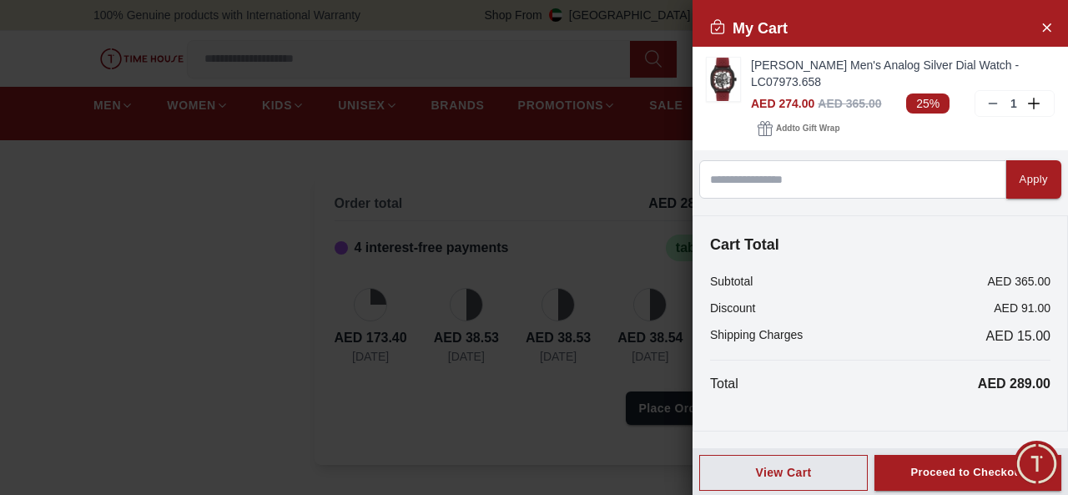
click at [439, 349] on div at bounding box center [534, 247] width 1068 height 495
click at [627, 399] on div at bounding box center [534, 247] width 1068 height 495
click at [1043, 24] on button "Close Account" at bounding box center [1046, 26] width 27 height 27
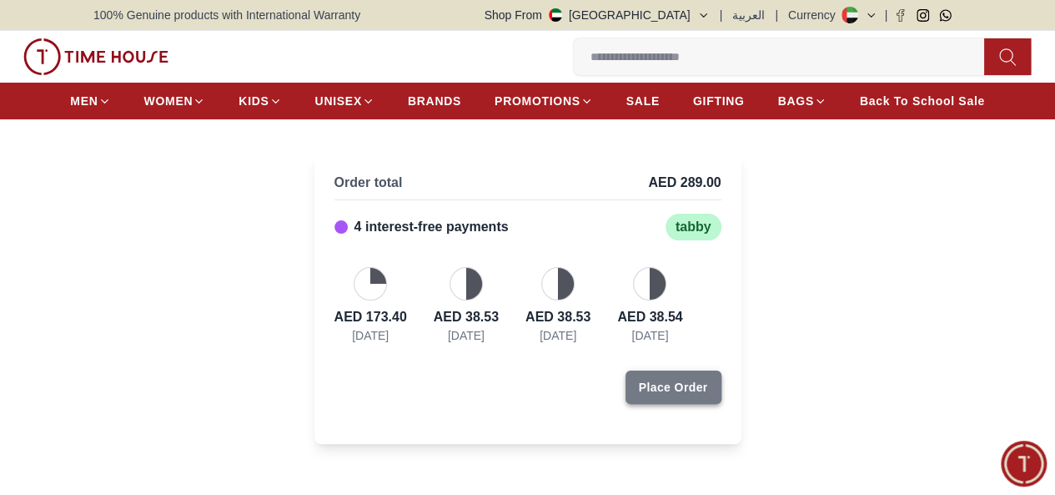
click at [667, 395] on div "Place Order" at bounding box center [673, 387] width 69 height 17
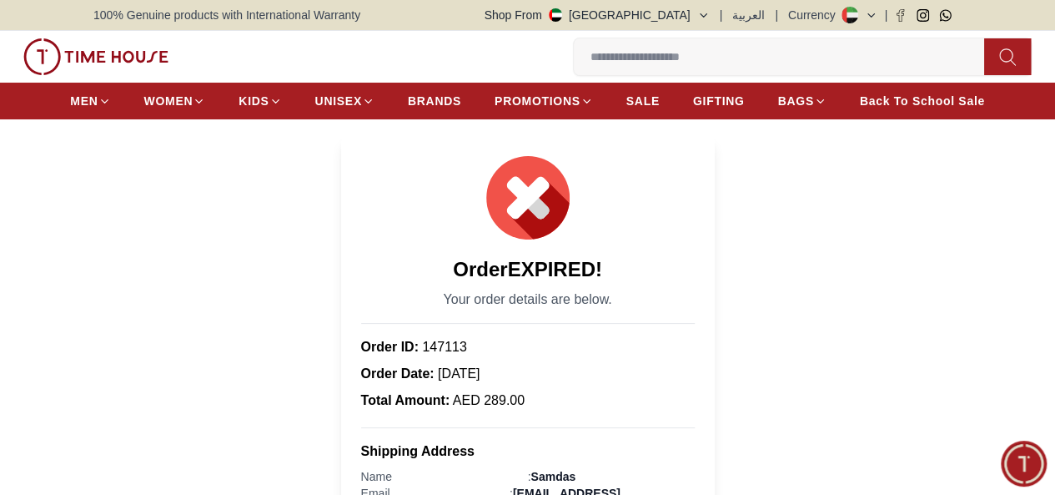
click at [0, 0] on icon "button" at bounding box center [0, 0] width 0 height 0
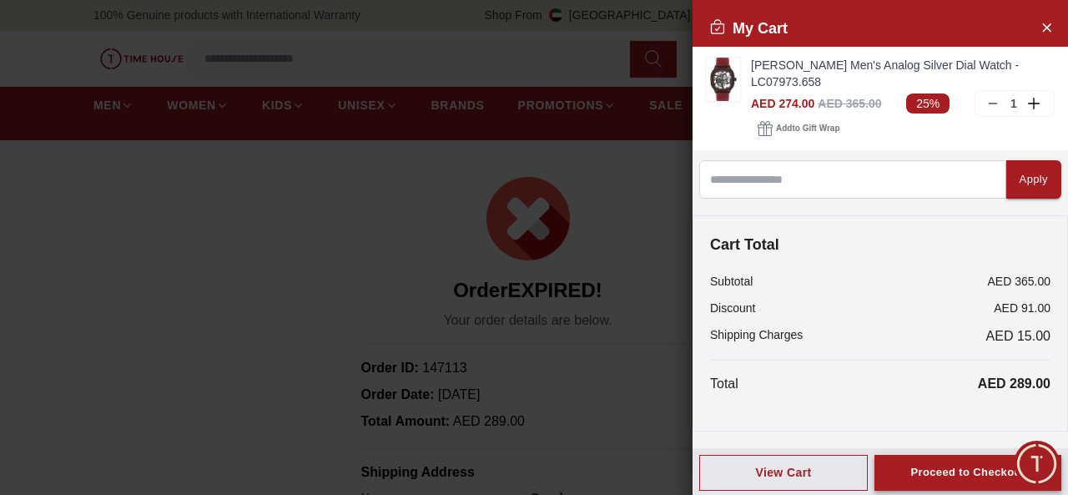
click at [923, 483] on button "Proceed to Checkout" at bounding box center [967, 473] width 187 height 36
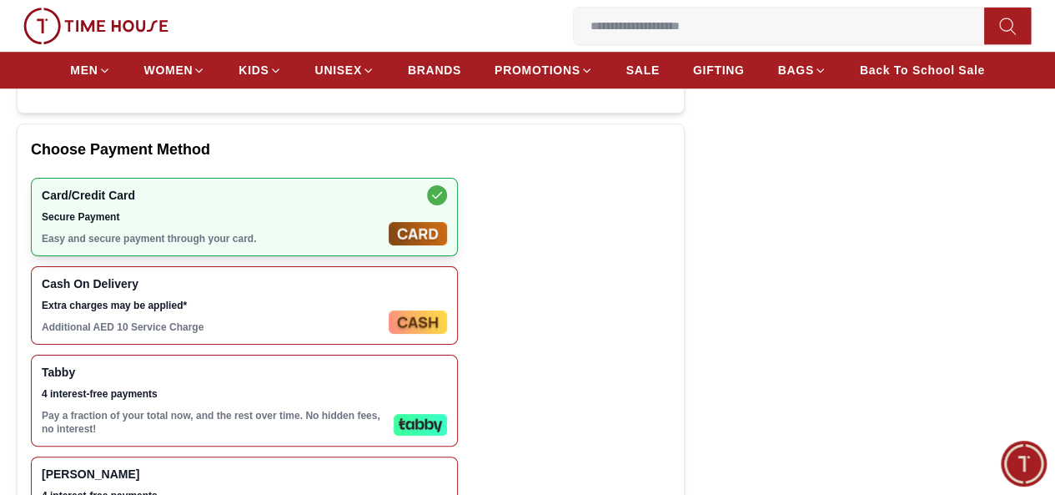
scroll to position [584, 0]
click at [357, 410] on p "Pay a fraction of your total now, and the rest over time. No hidden fees, no in…" at bounding box center [214, 421] width 345 height 27
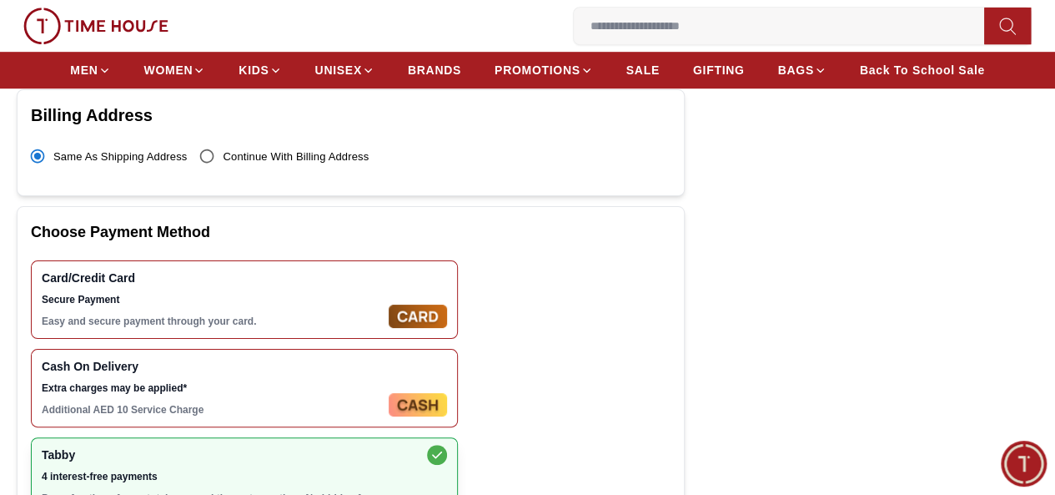
scroll to position [167, 0]
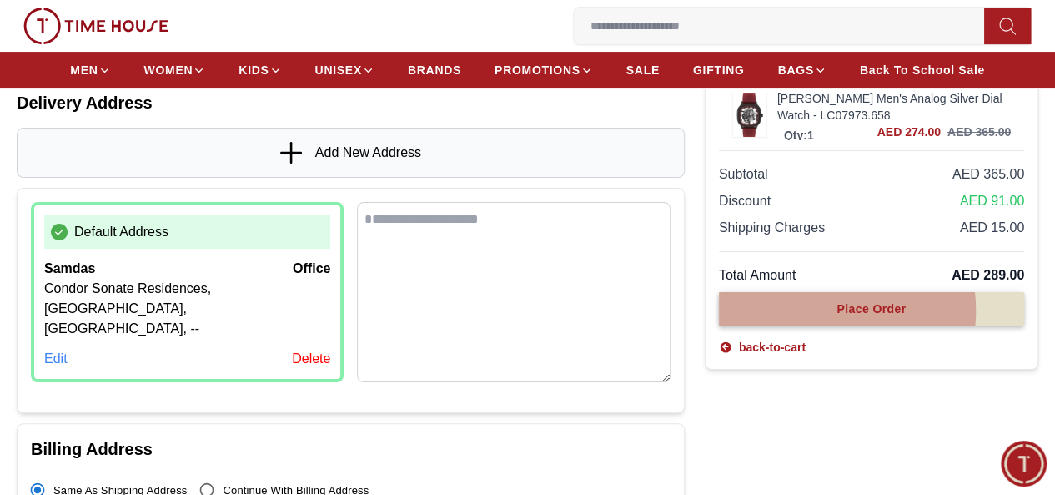
click at [837, 317] on div "Place Order" at bounding box center [871, 308] width 69 height 17
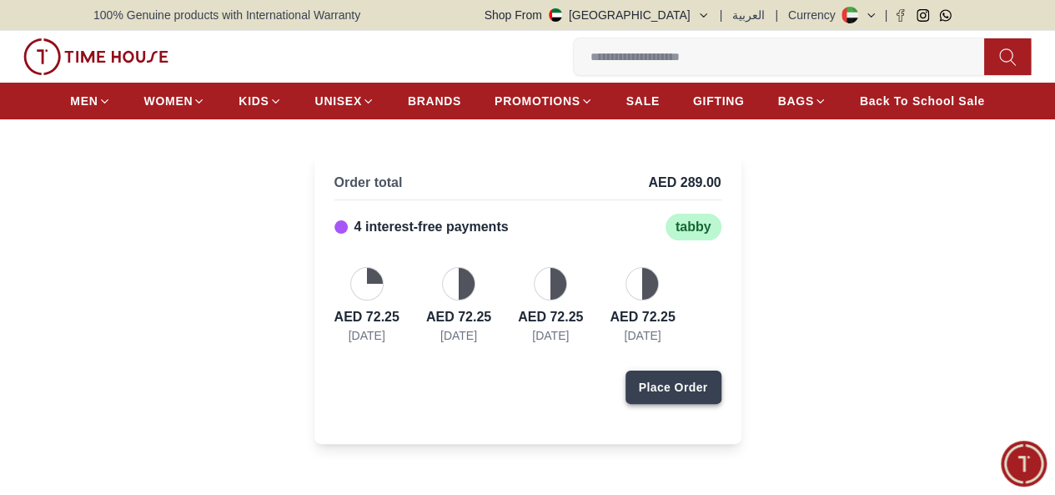
click at [676, 397] on button "Place Order" at bounding box center [674, 386] width 96 height 33
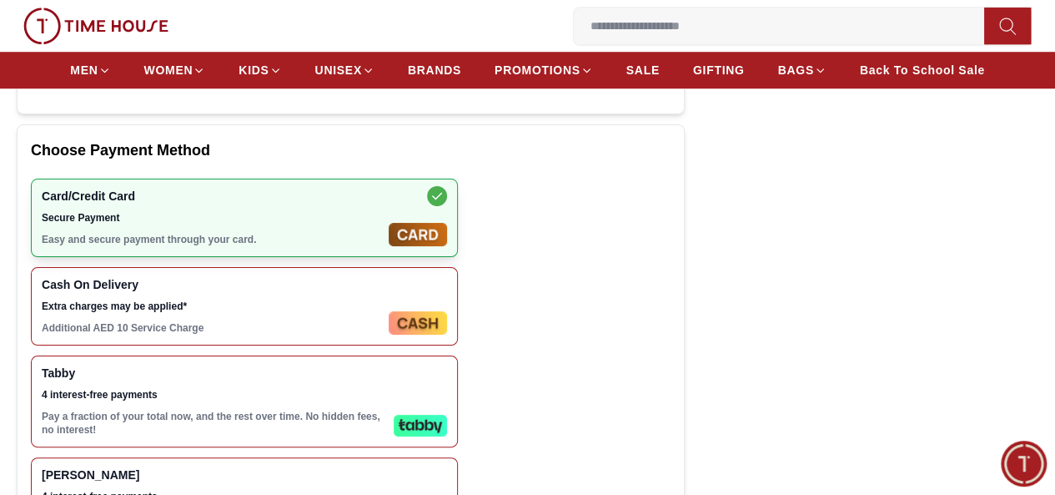
scroll to position [584, 0]
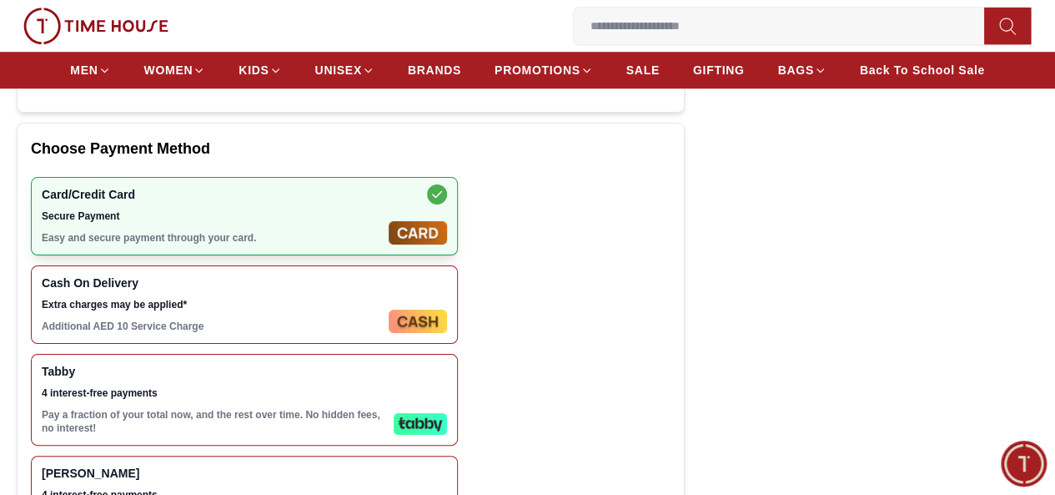
click at [314, 304] on span "Extra charges may be applied*" at bounding box center [212, 304] width 340 height 13
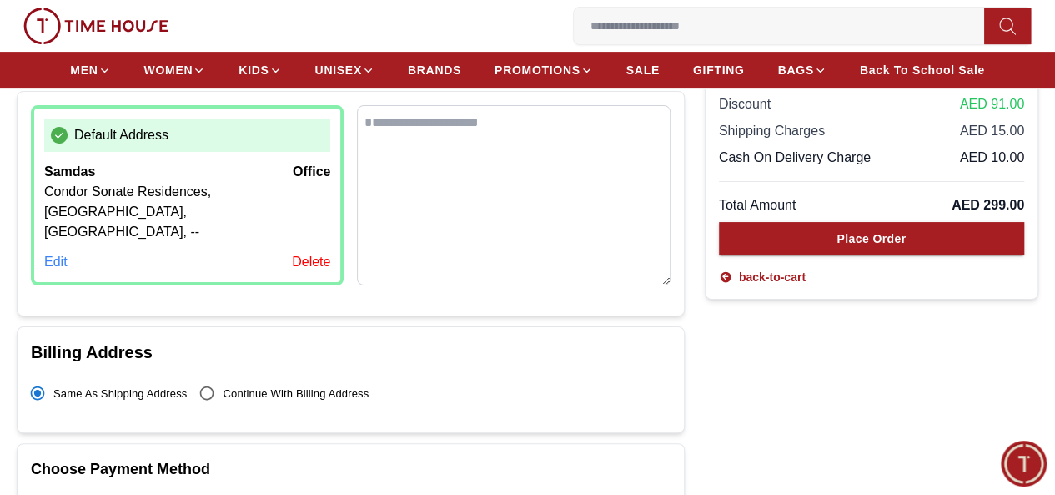
scroll to position [250, 0]
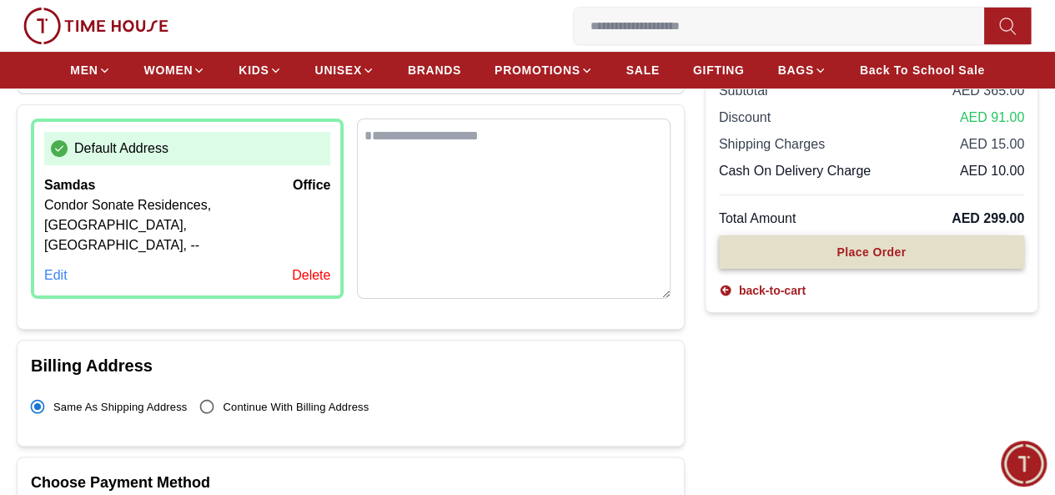
click at [775, 269] on button "Place Order" at bounding box center [871, 251] width 305 height 33
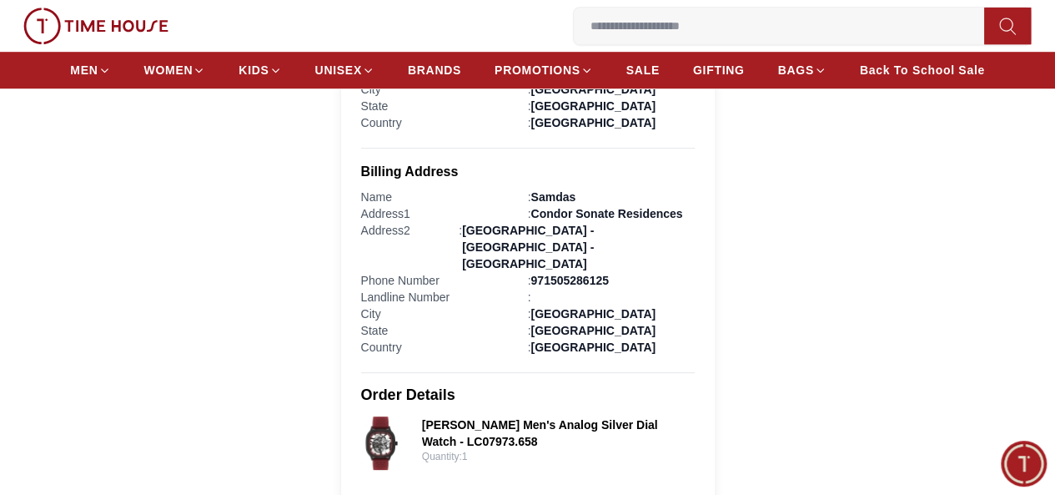
scroll to position [584, 0]
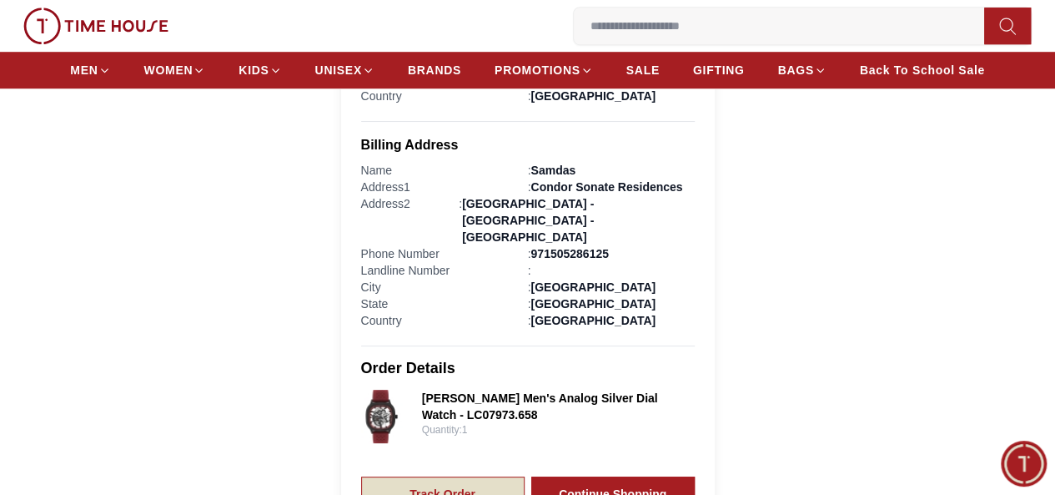
click at [429, 476] on link "Track Order" at bounding box center [443, 493] width 164 height 35
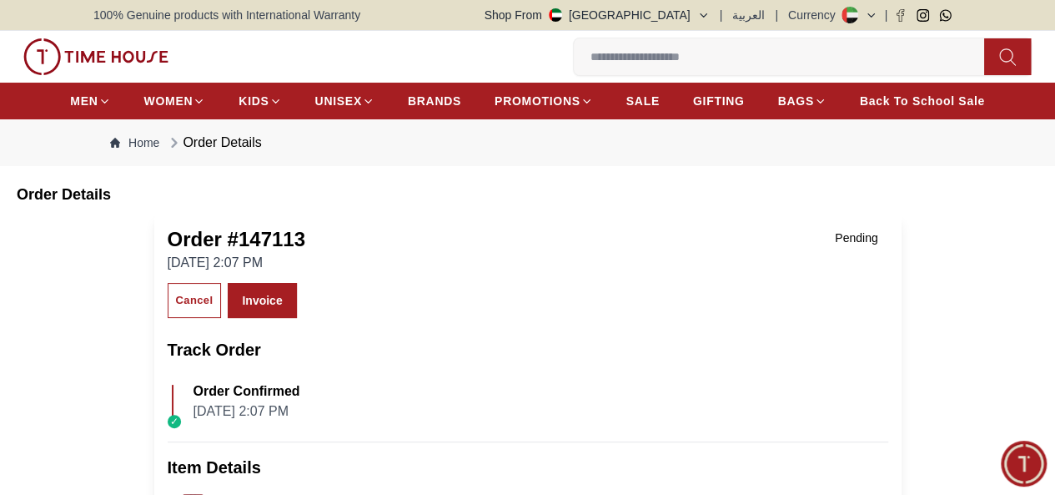
click at [0, 0] on icon "button" at bounding box center [0, 0] width 0 height 0
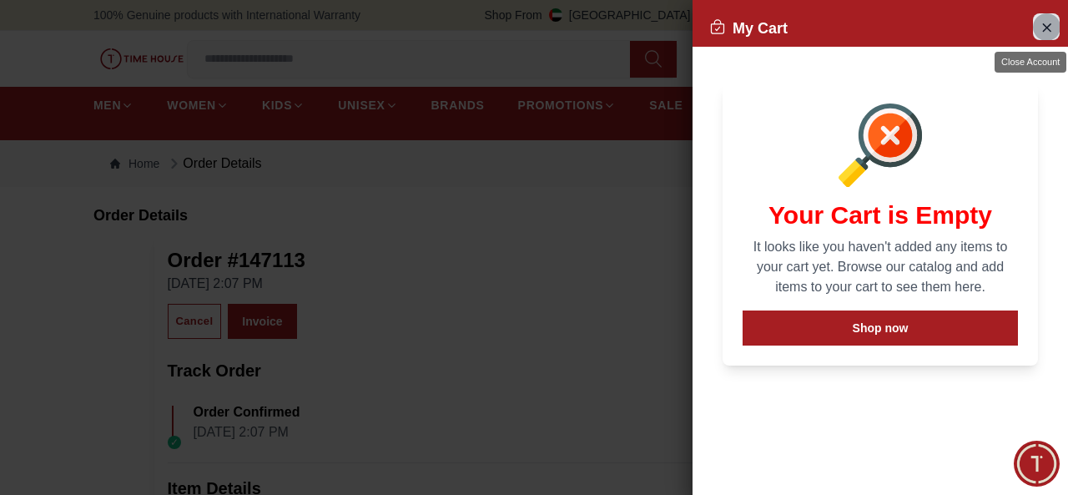
click at [1051, 26] on icon "Close Account" at bounding box center [1045, 27] width 13 height 21
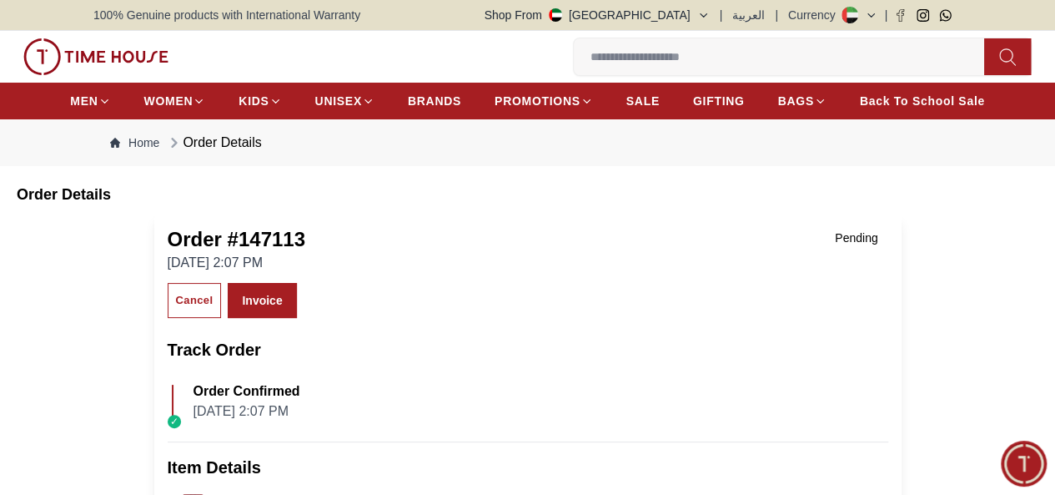
scroll to position [250, 0]
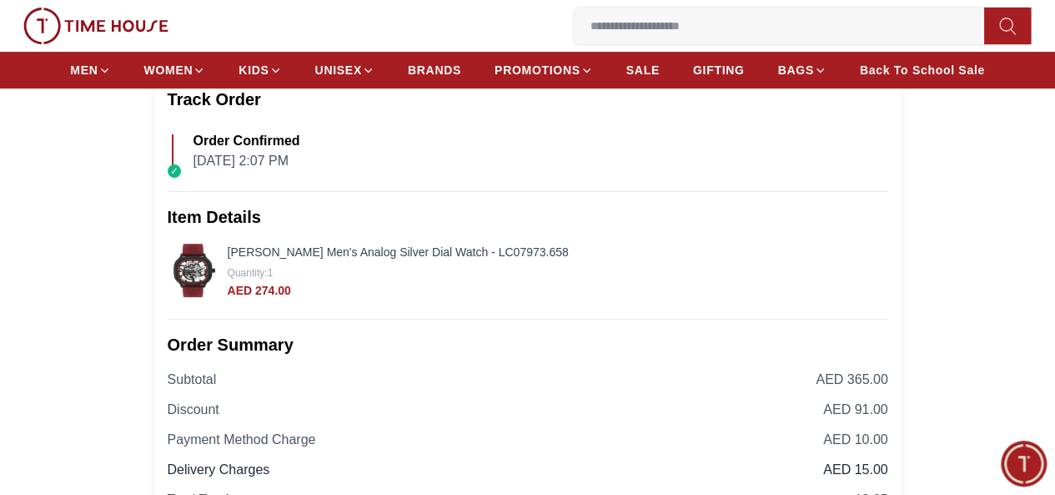
click at [207, 287] on img at bounding box center [194, 270] width 53 height 53
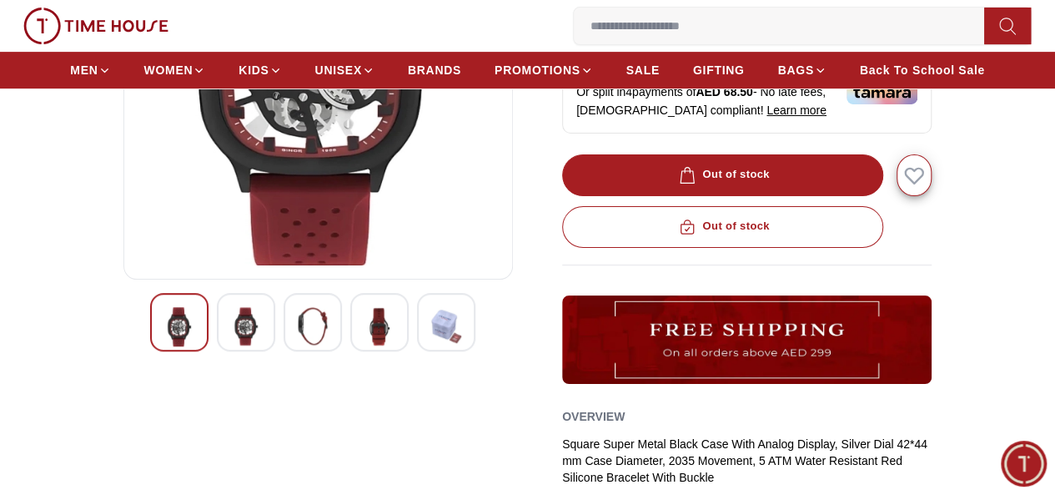
scroll to position [334, 0]
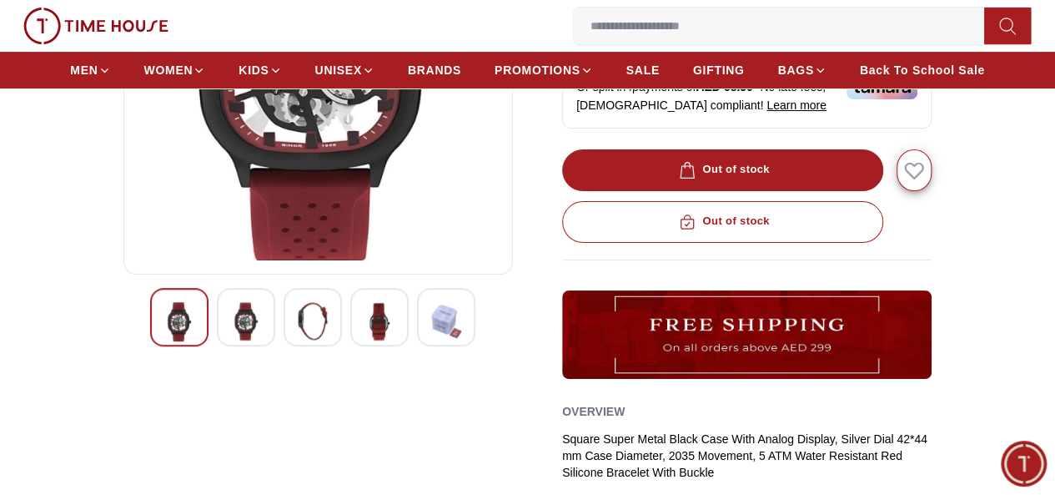
click at [298, 340] on img at bounding box center [313, 321] width 30 height 38
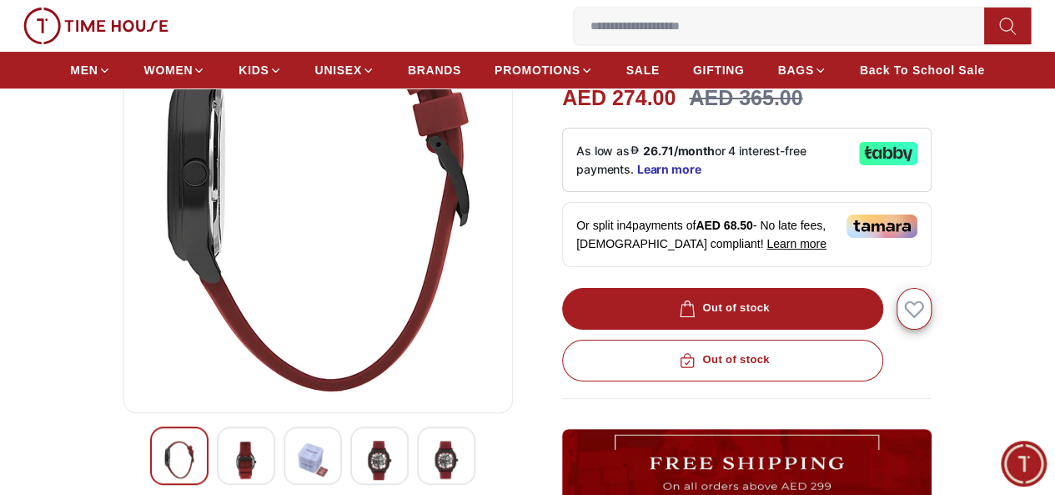
scroll to position [250, 0]
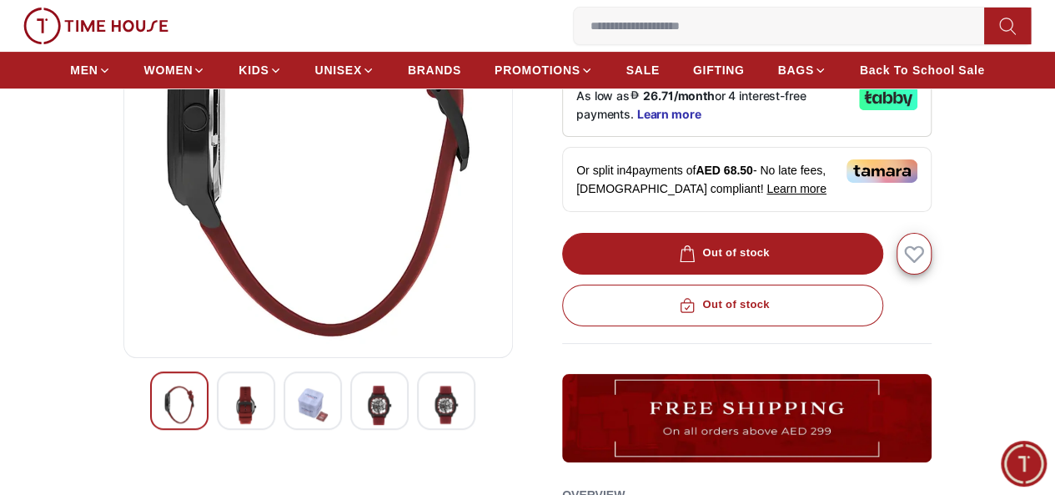
click at [350, 405] on div at bounding box center [379, 400] width 58 height 58
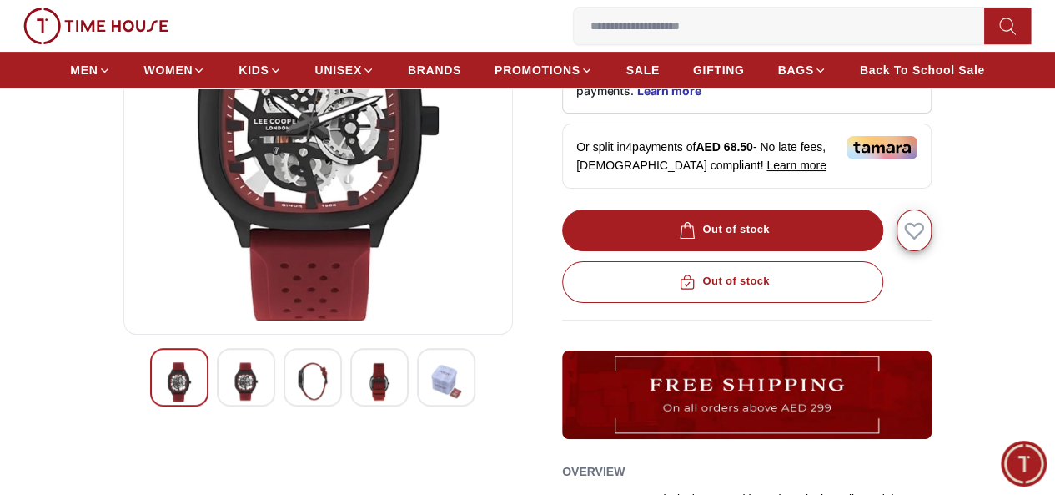
scroll to position [334, 0]
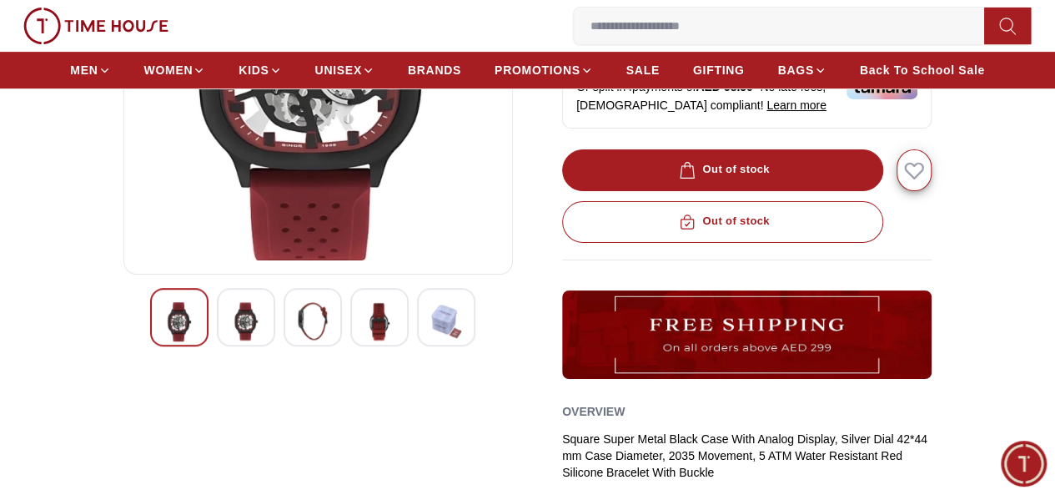
click at [431, 338] on img at bounding box center [446, 321] width 30 height 38
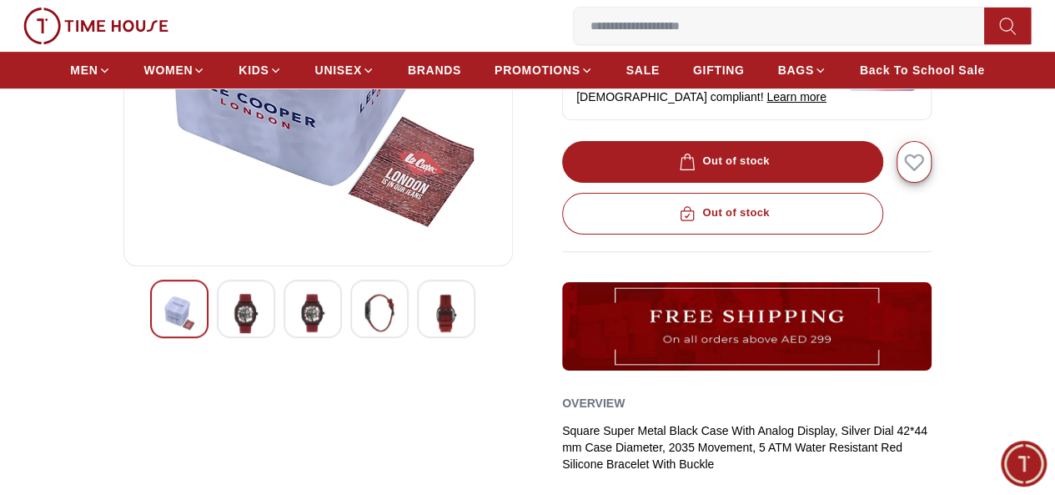
scroll to position [417, 0]
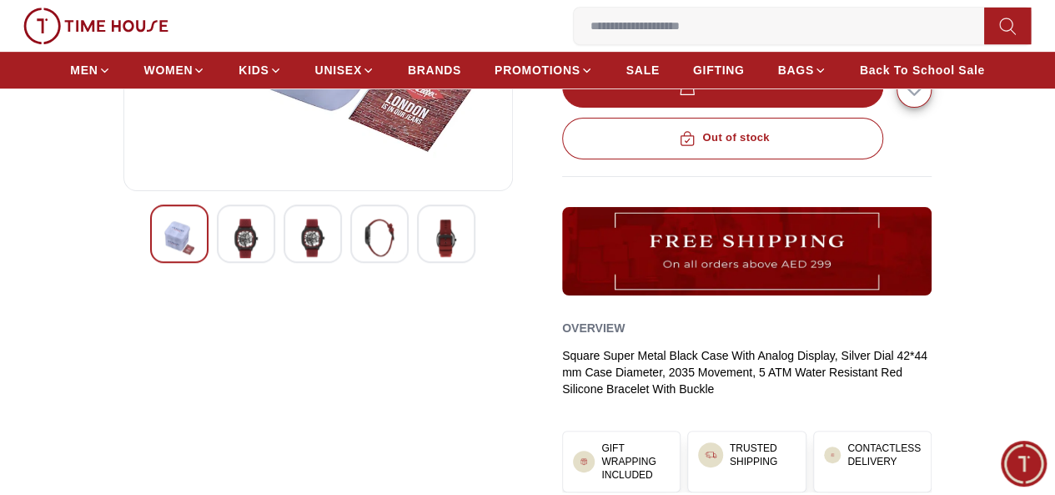
click at [365, 251] on img at bounding box center [380, 238] width 30 height 38
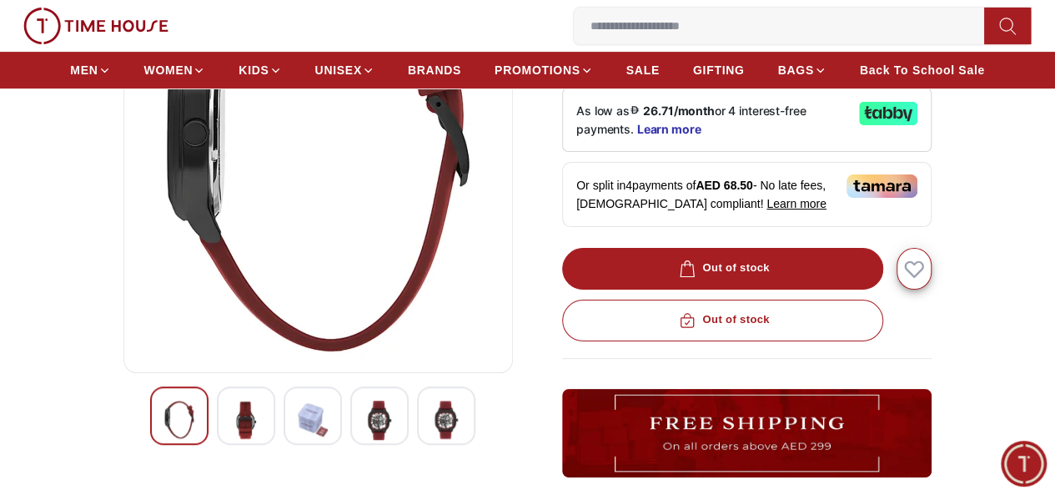
scroll to position [334, 0]
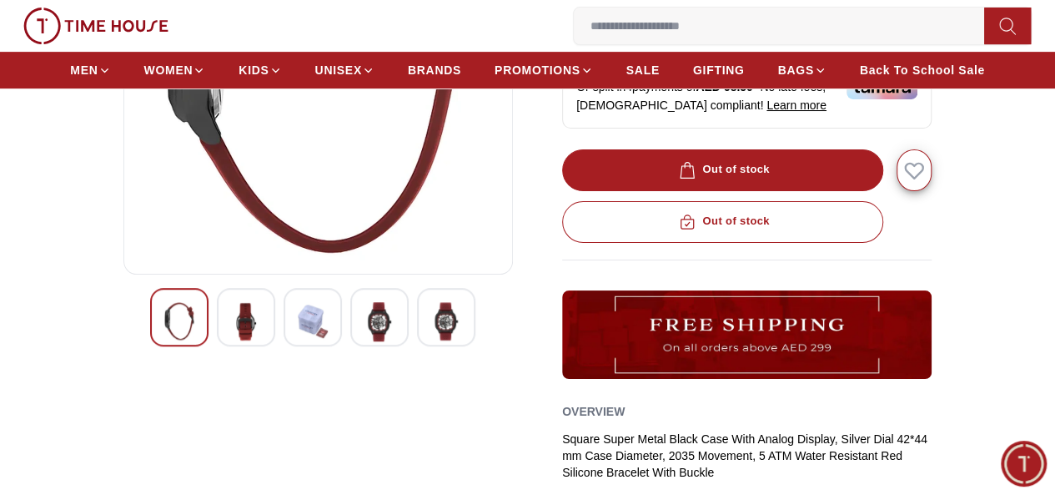
click at [298, 325] on img at bounding box center [313, 321] width 30 height 38
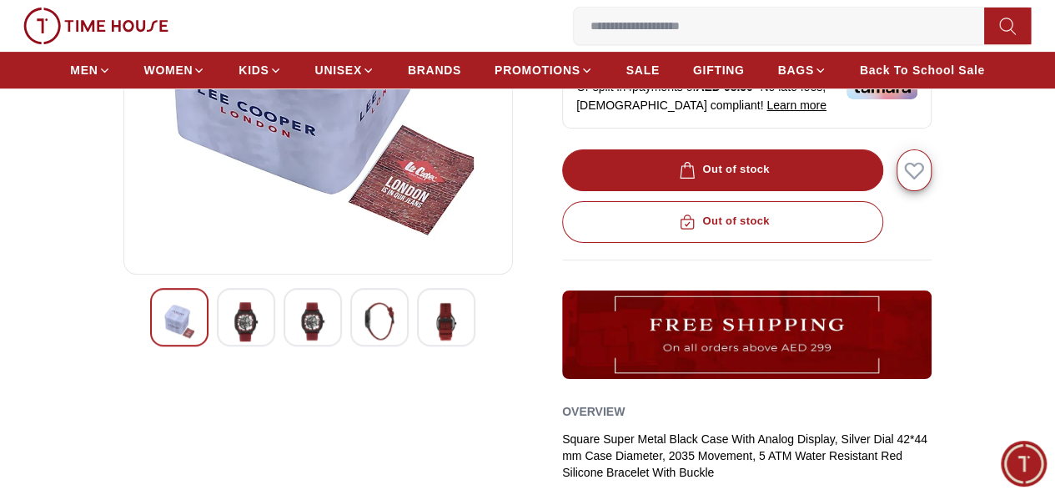
click at [231, 328] on img at bounding box center [246, 321] width 30 height 39
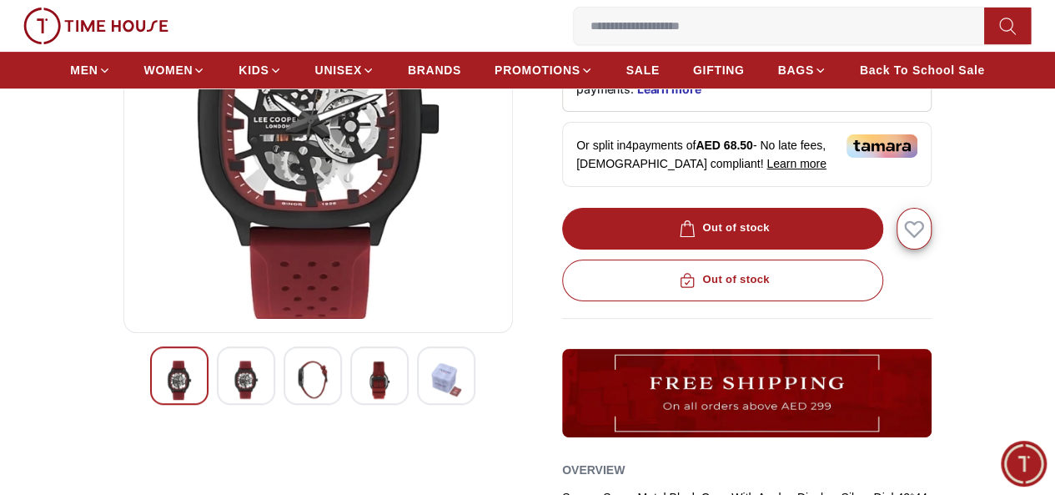
scroll to position [250, 0]
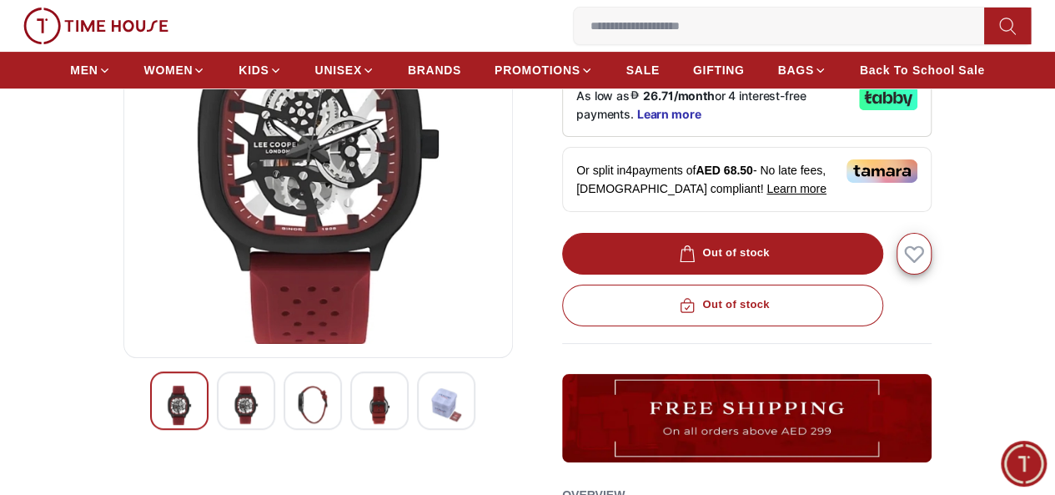
click at [0, 0] on icon at bounding box center [0, 0] width 0 height 0
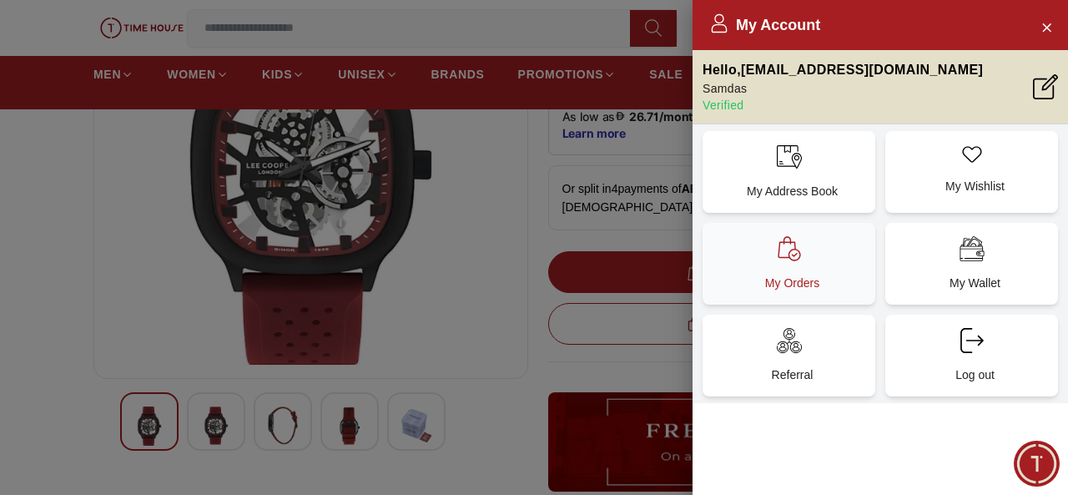
click at [808, 276] on p "My Orders" at bounding box center [792, 282] width 153 height 17
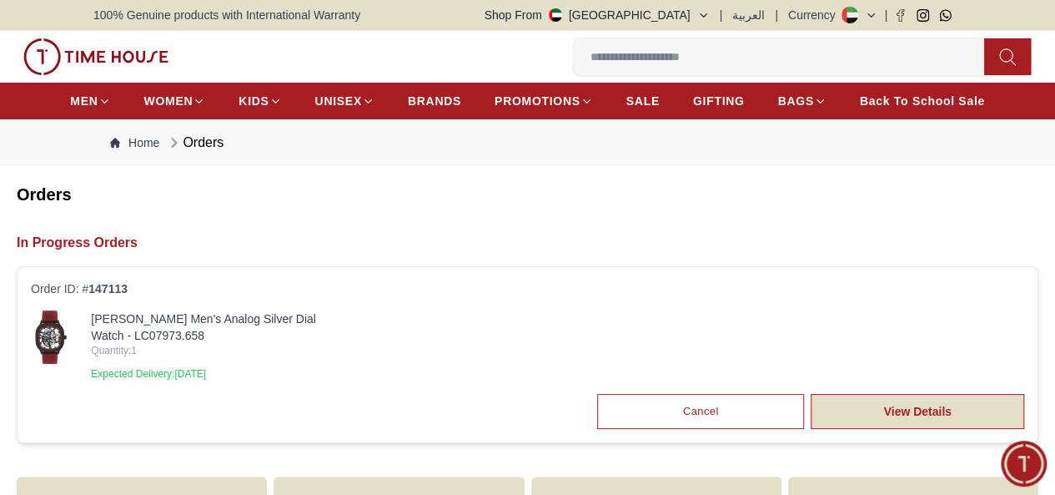
click at [811, 421] on link "View Details" at bounding box center [918, 411] width 214 height 35
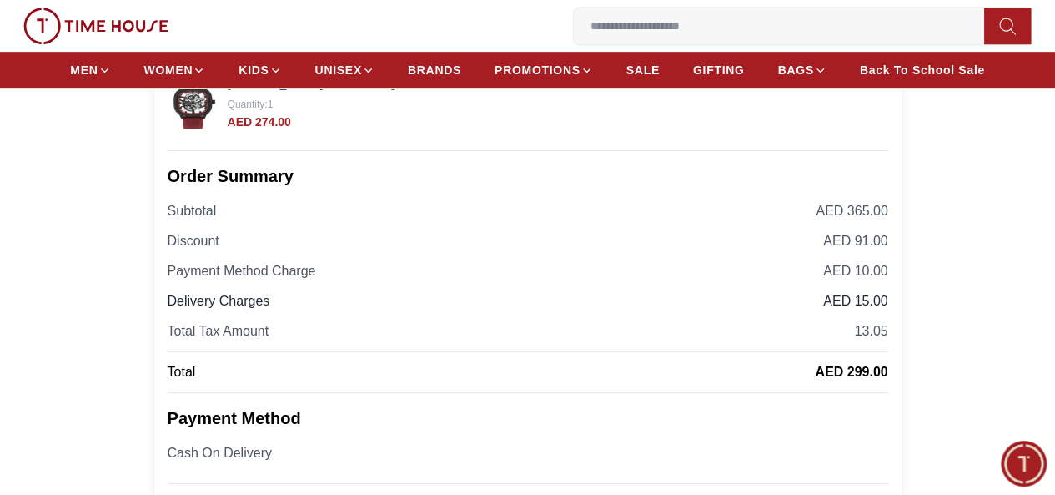
scroll to position [501, 0]
